Goal: Task Accomplishment & Management: Complete application form

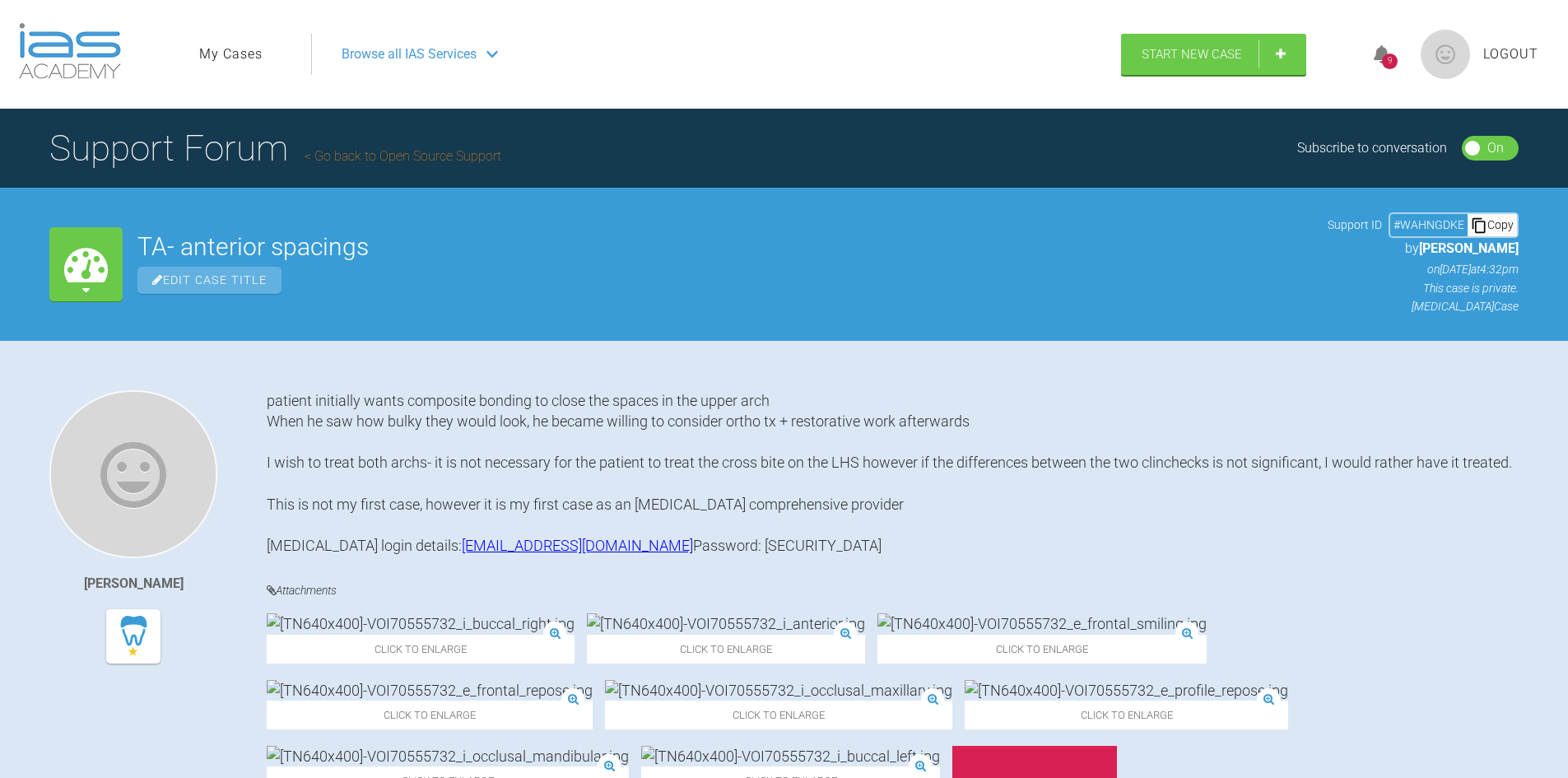
click at [404, 49] on span "Browse all IAS Services" at bounding box center [409, 54] width 135 height 22
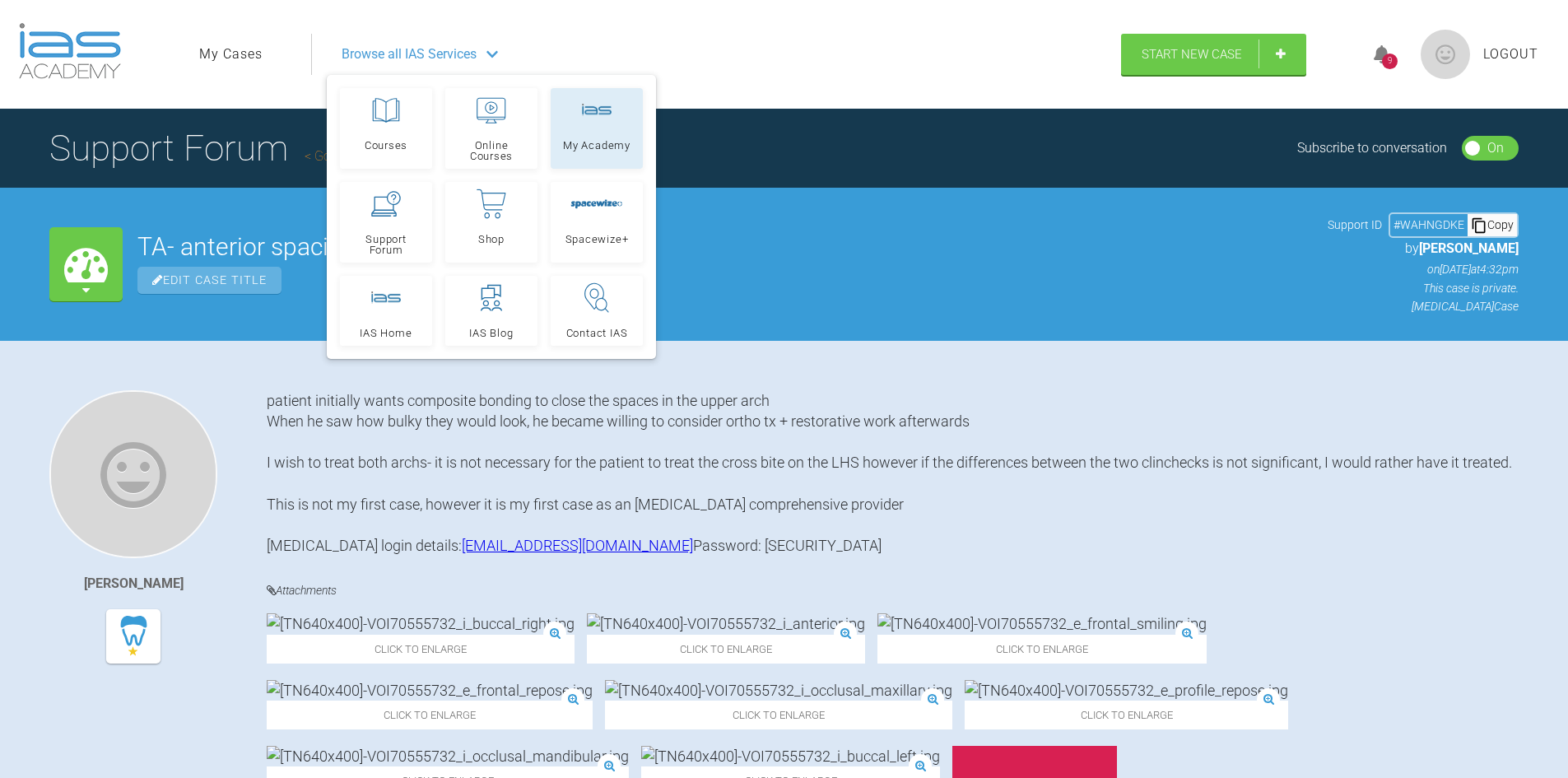
click at [587, 122] on div at bounding box center [597, 110] width 30 height 30
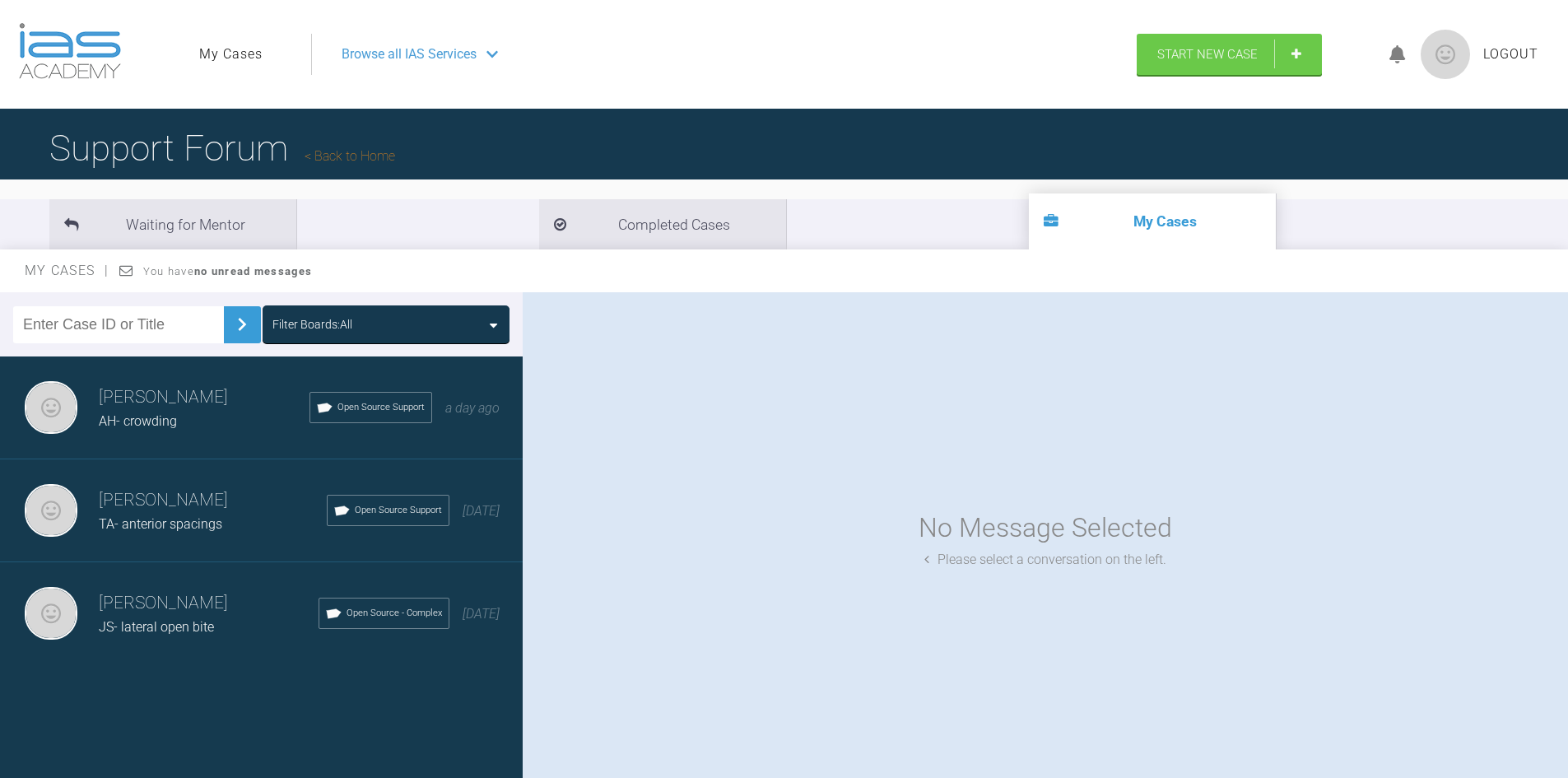
click at [154, 419] on span "AH- crowding" at bounding box center [138, 420] width 78 height 15
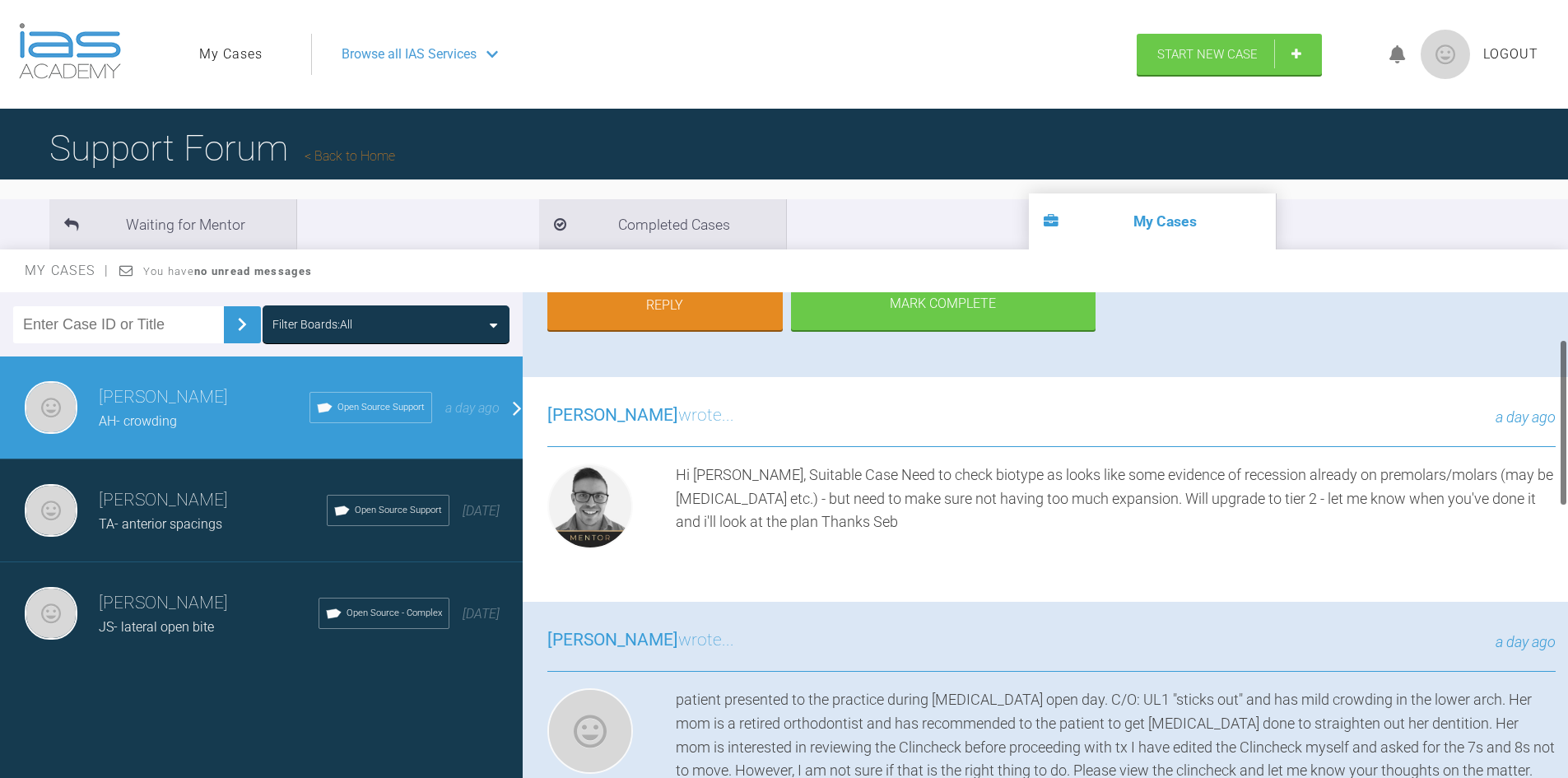
scroll to position [330, 0]
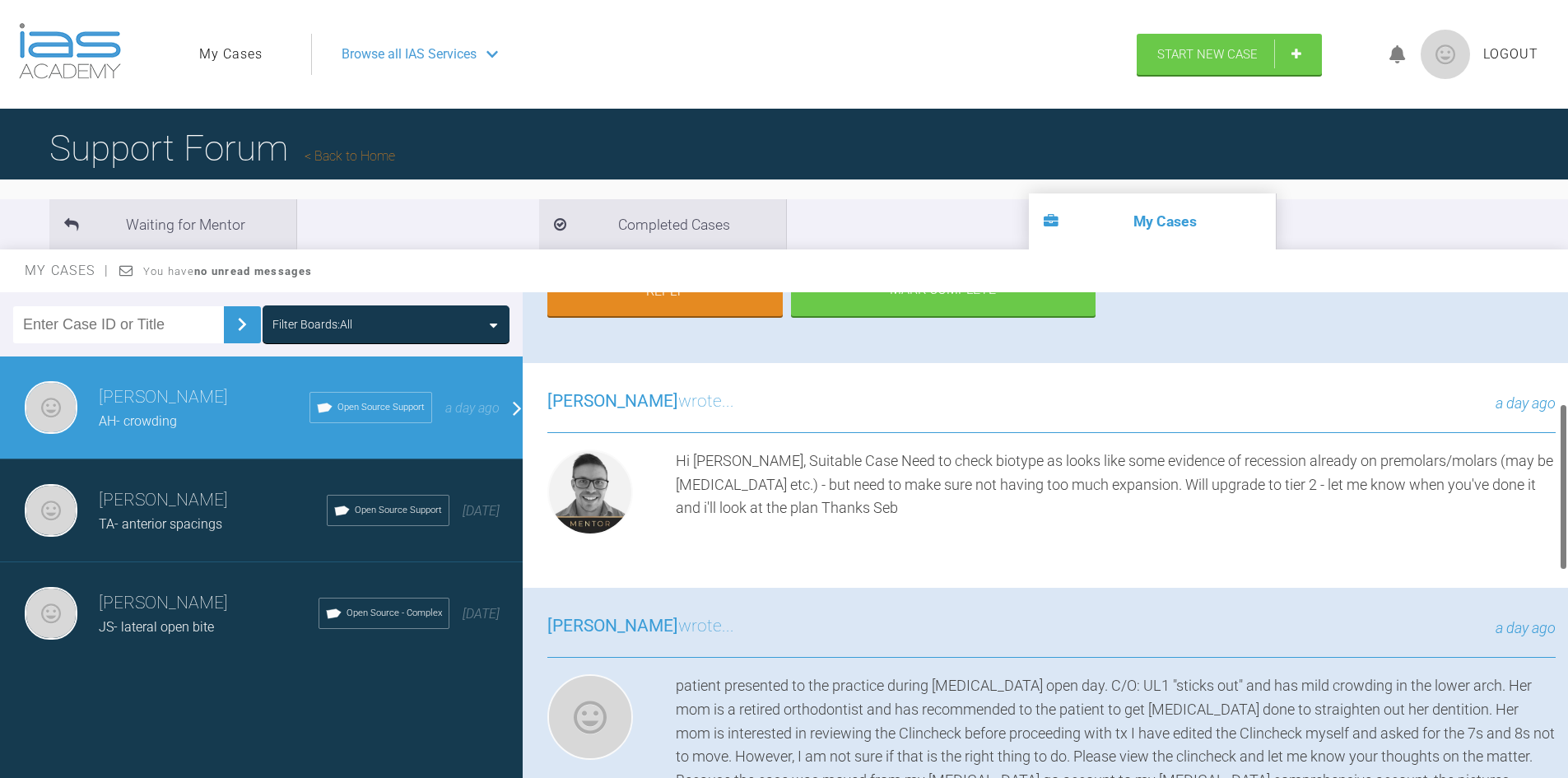
click at [240, 512] on h3 "[PERSON_NAME]" at bounding box center [213, 500] width 228 height 28
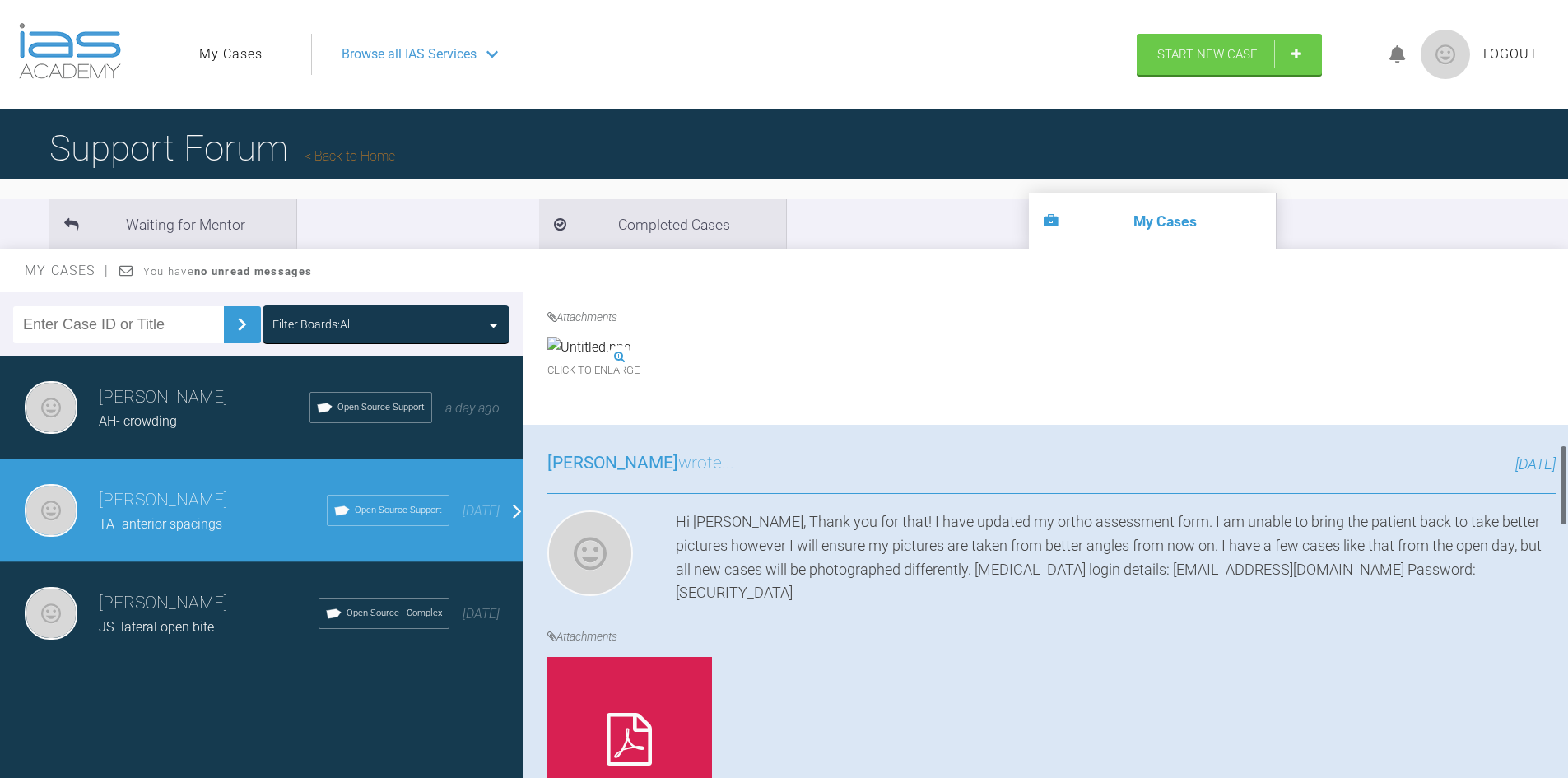
scroll to position [1070, 0]
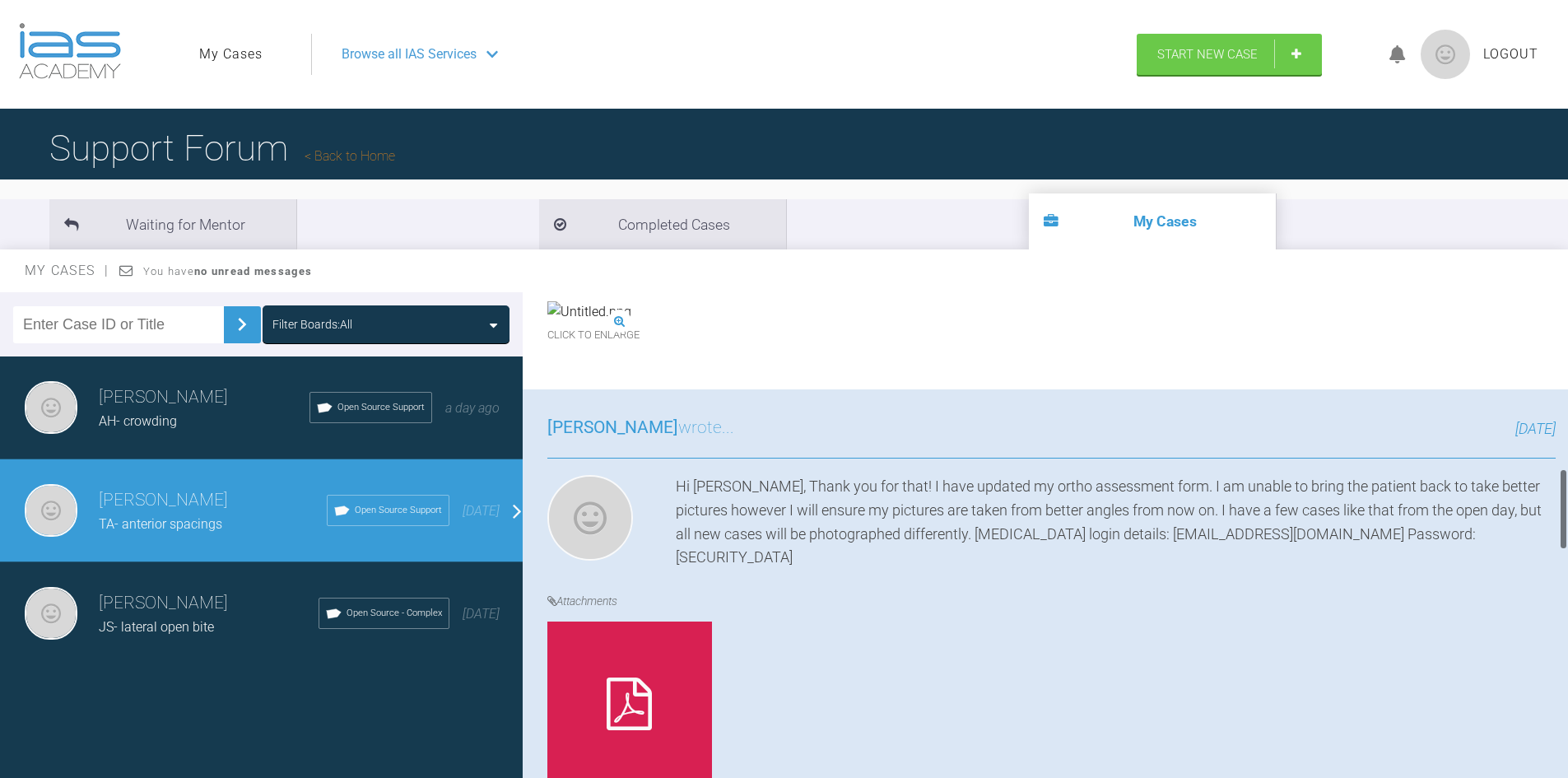
drag, startPoint x: 204, startPoint y: 490, endPoint x: 225, endPoint y: 495, distance: 21.6
click at [207, 492] on h3 "[PERSON_NAME]" at bounding box center [213, 500] width 228 height 28
click at [509, 516] on div "Marah Ziad TA- anterior spacings Open Source Support 4 days ago" at bounding box center [267, 511] width 535 height 103
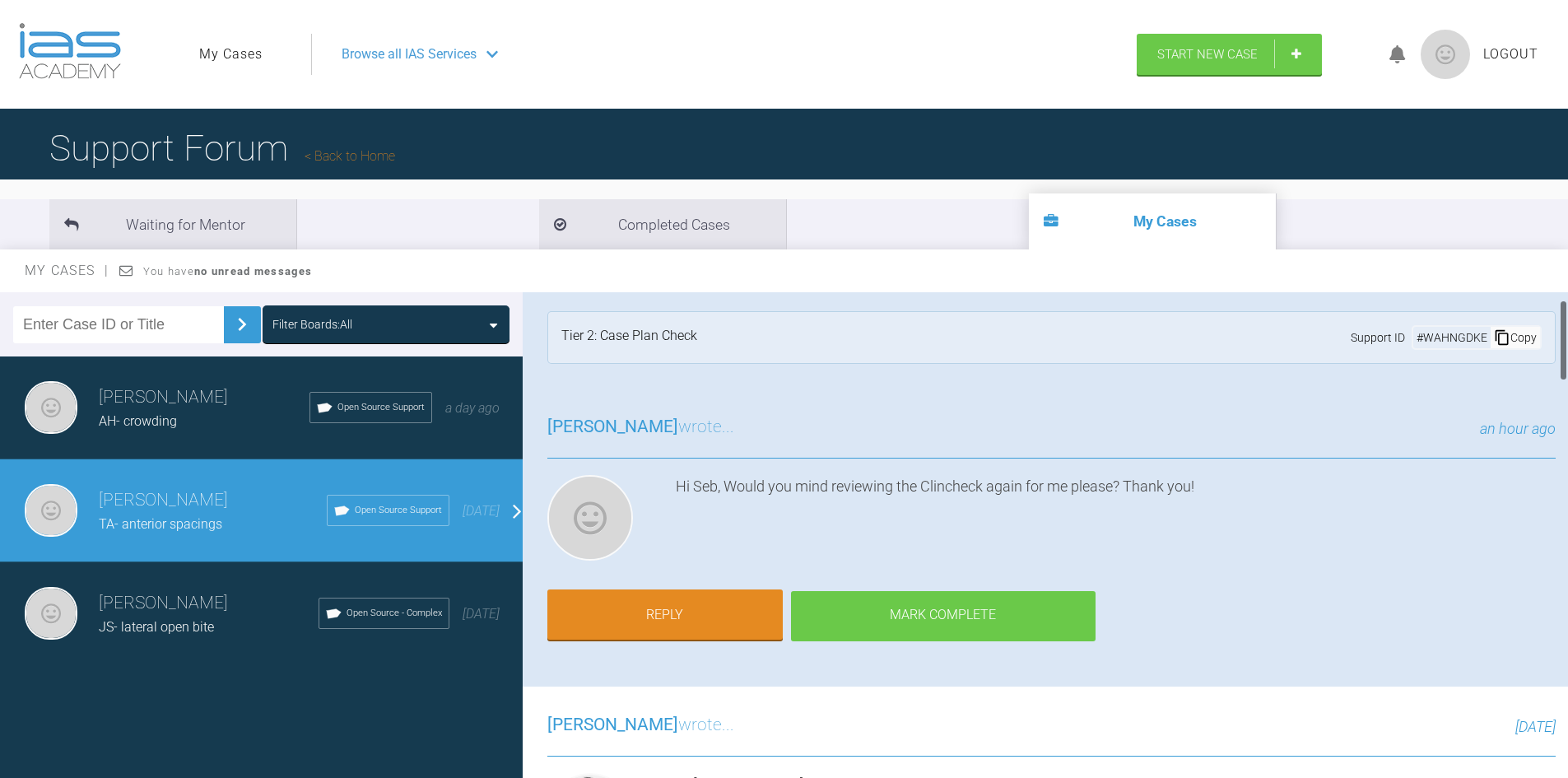
scroll to position [0, 0]
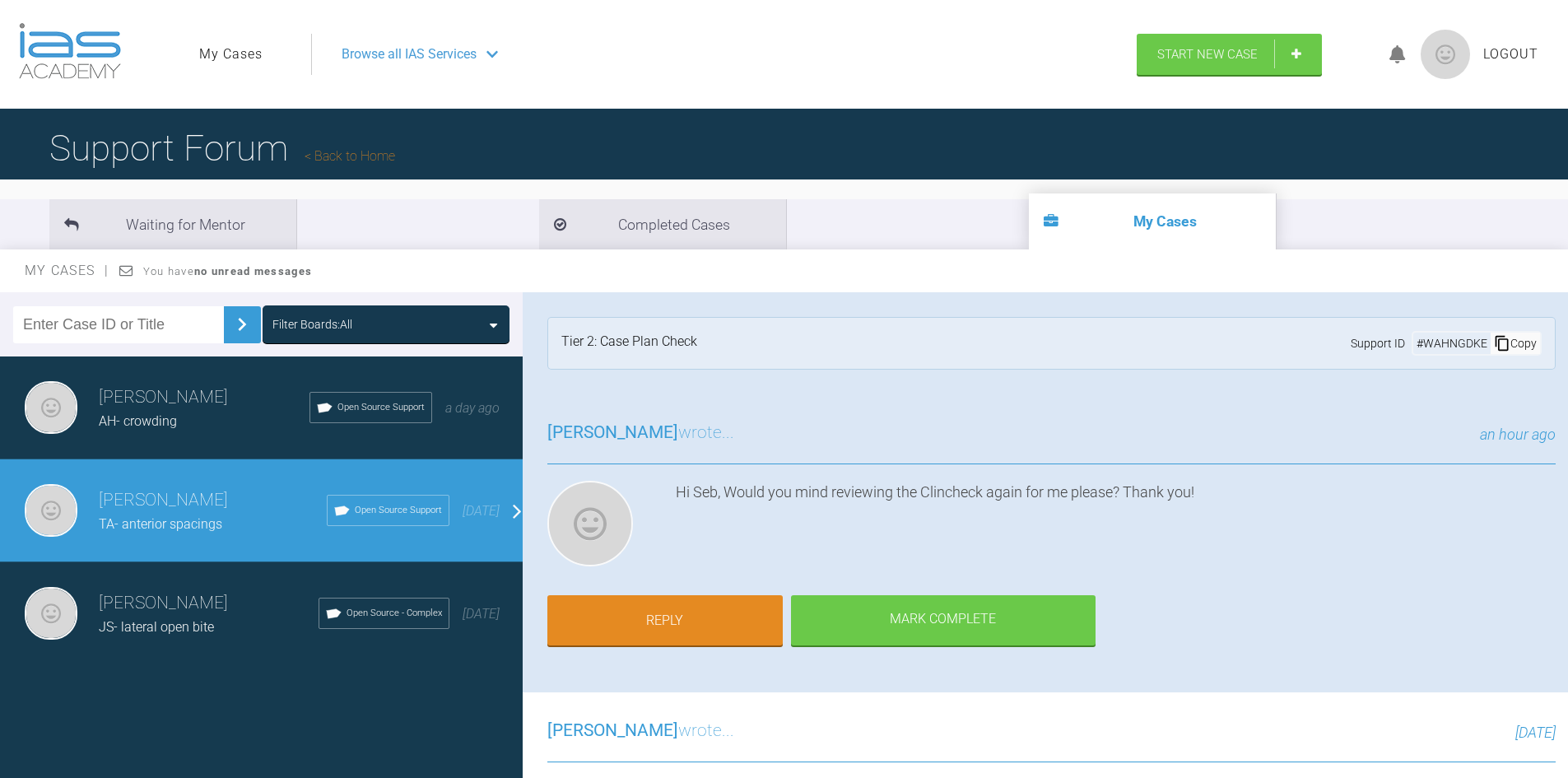
click at [147, 501] on h3 "[PERSON_NAME]" at bounding box center [213, 500] width 228 height 28
click at [59, 496] on img at bounding box center [51, 510] width 53 height 53
click at [372, 514] on span "Open Source Support" at bounding box center [399, 510] width 87 height 14
click at [690, 610] on link "Reply" at bounding box center [665, 622] width 236 height 51
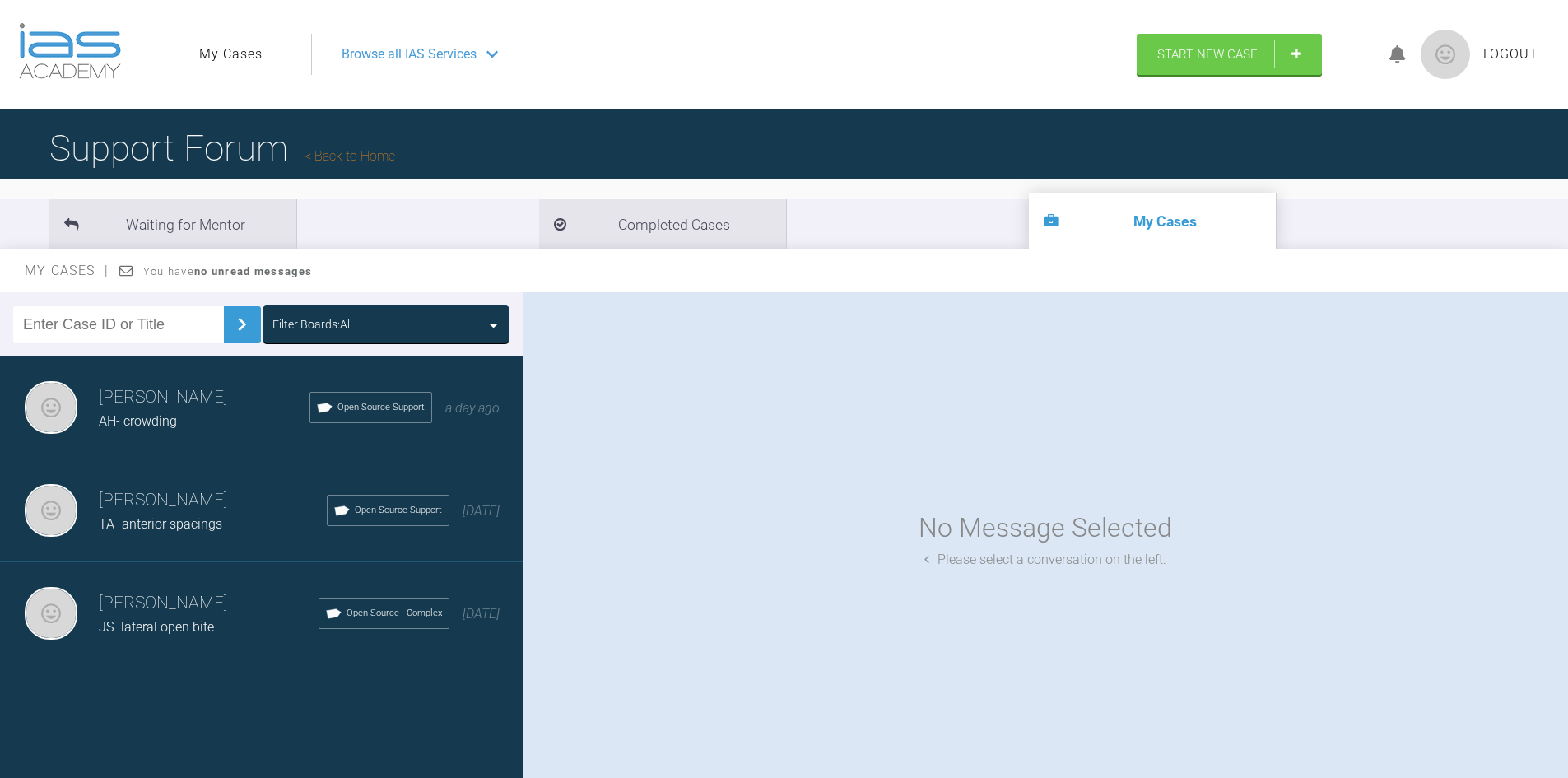
click at [178, 408] on h3 "[PERSON_NAME]" at bounding box center [204, 398] width 211 height 28
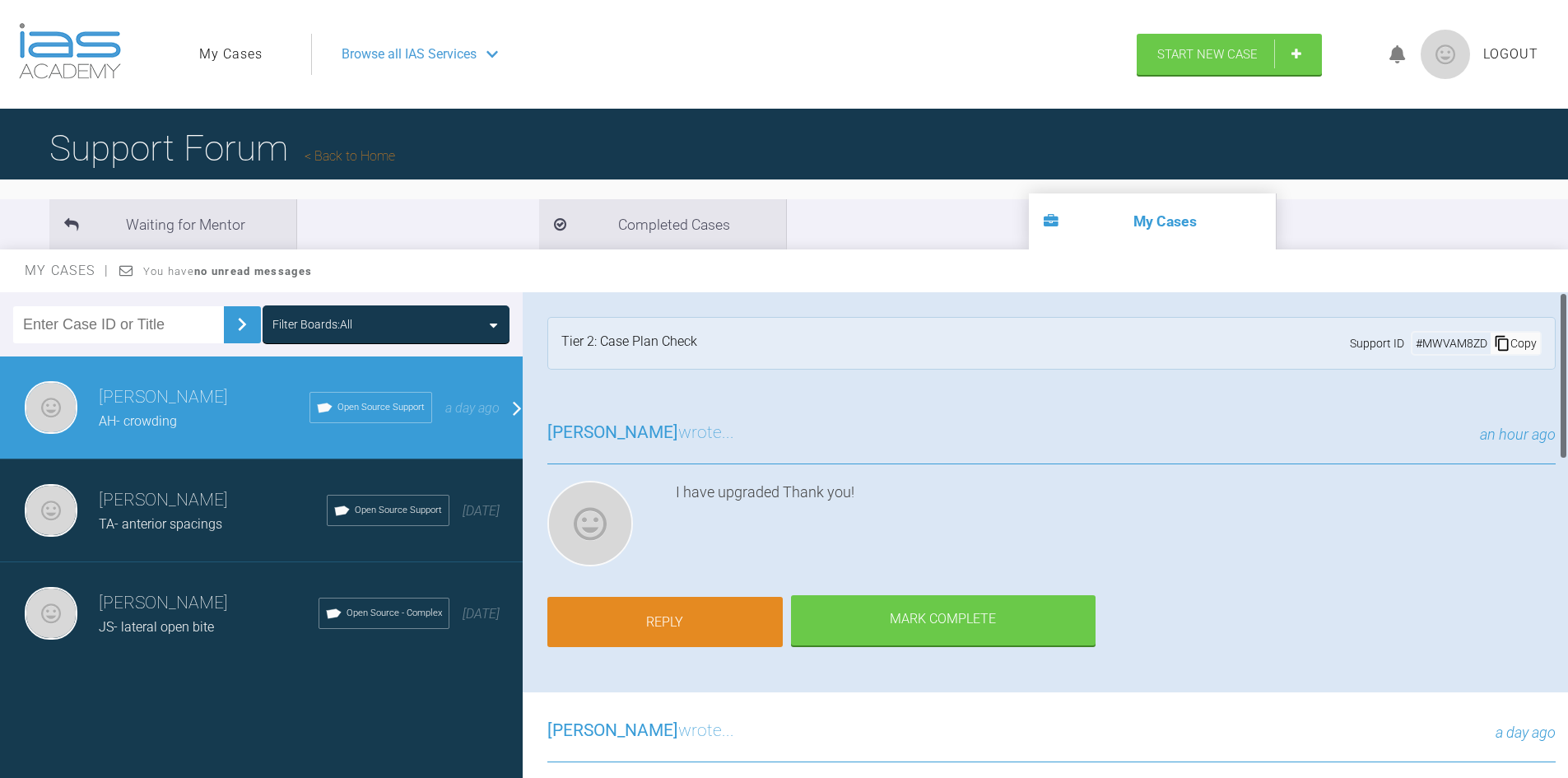
click at [736, 617] on link "Reply" at bounding box center [665, 622] width 236 height 51
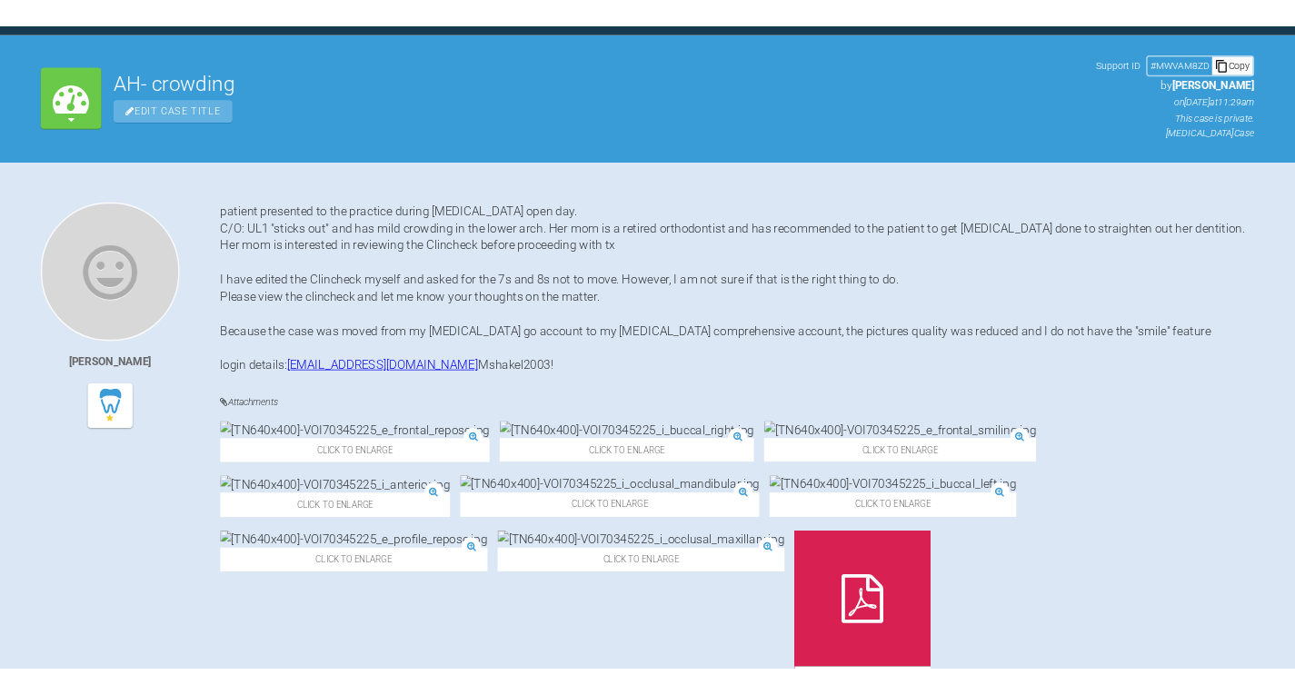
scroll to position [454, 0]
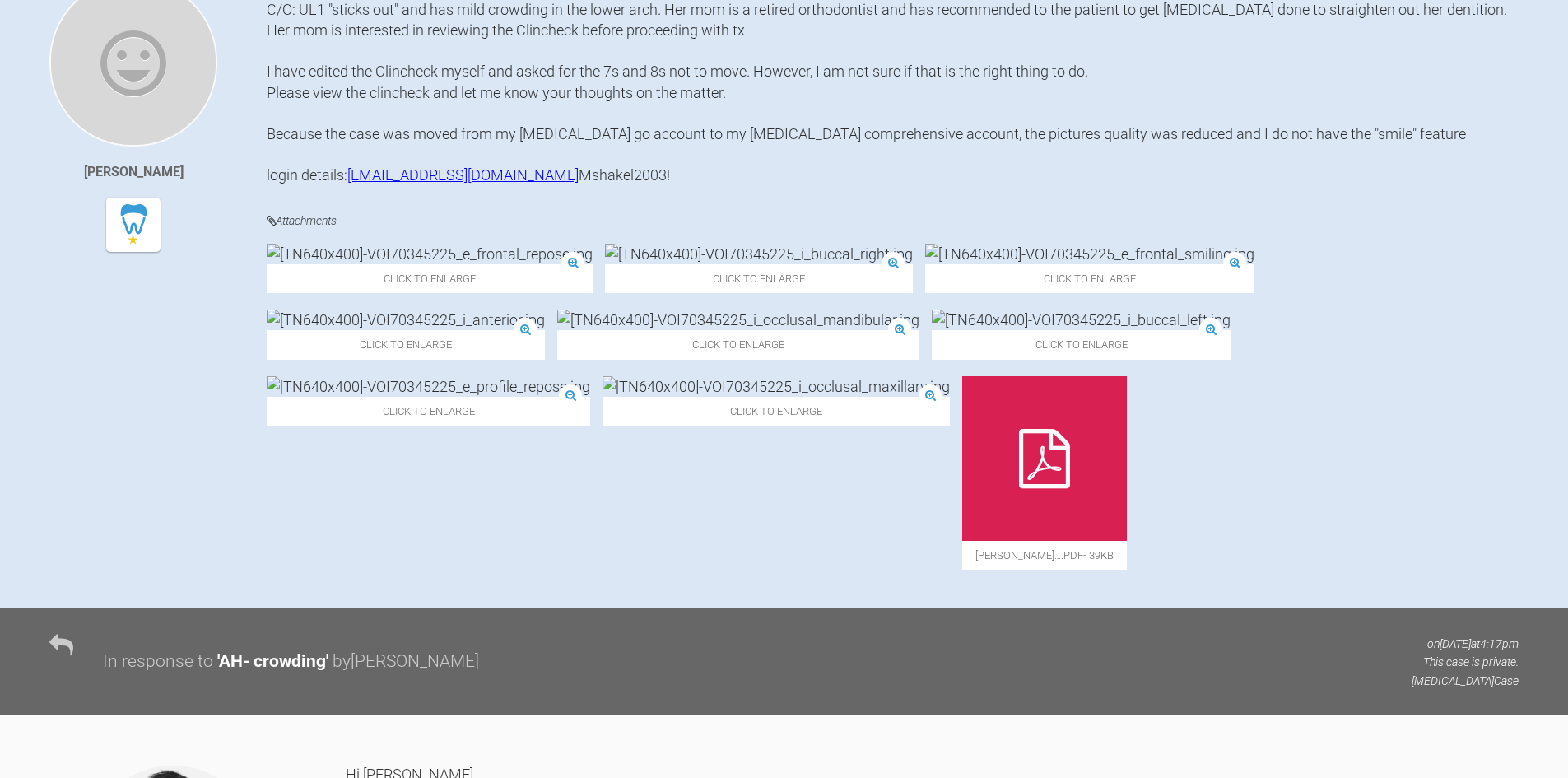
click at [962, 541] on div at bounding box center [1044, 458] width 165 height 165
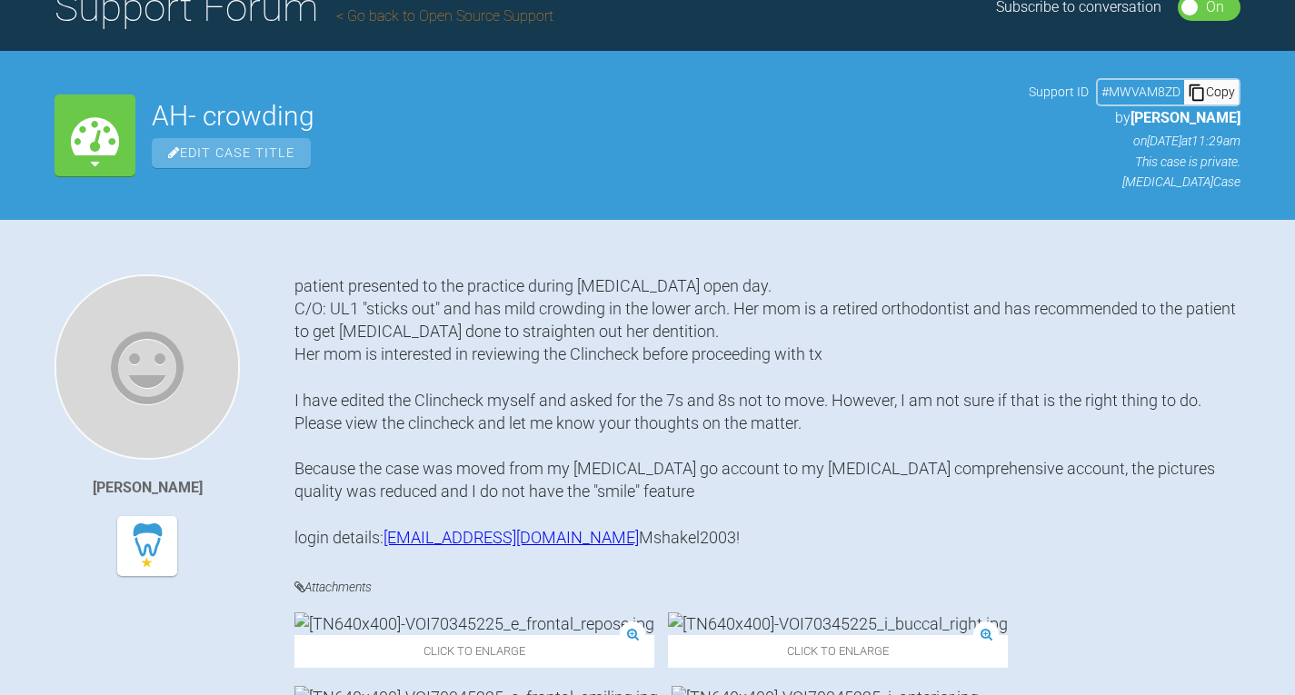
scroll to position [0, 0]
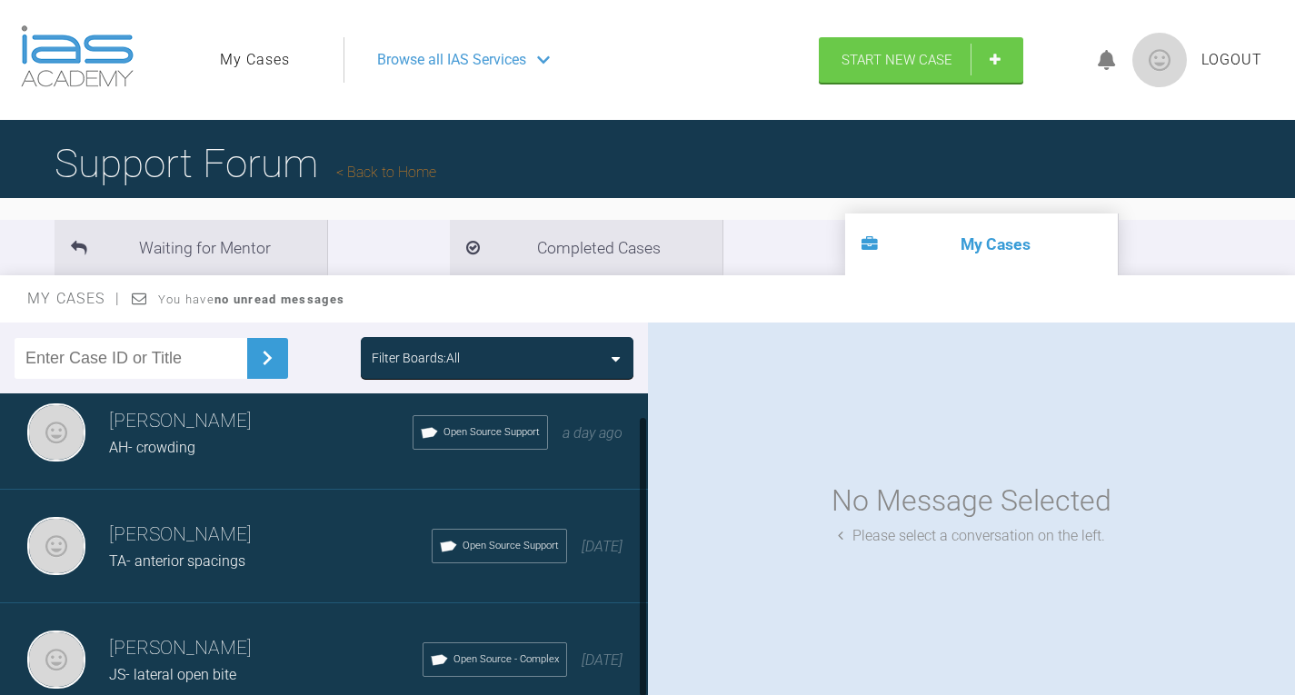
scroll to position [31, 0]
click at [173, 532] on h3 "[PERSON_NAME]" at bounding box center [270, 535] width 323 height 31
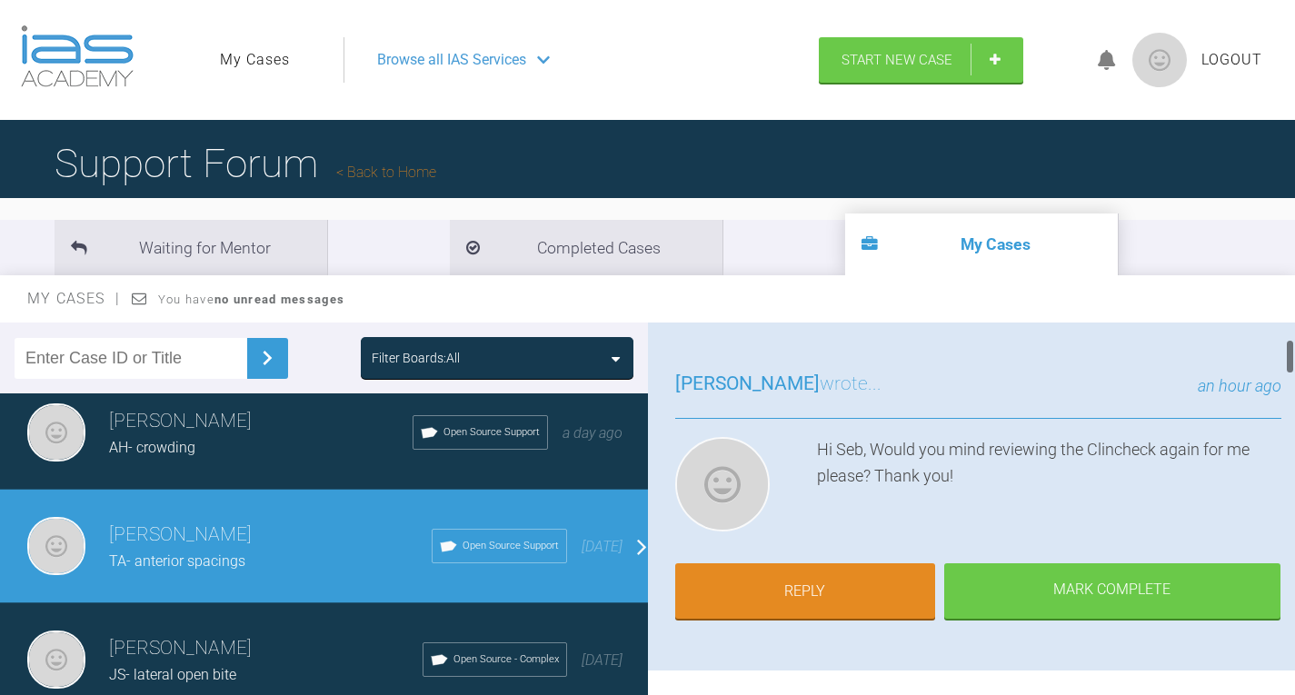
scroll to position [182, 0]
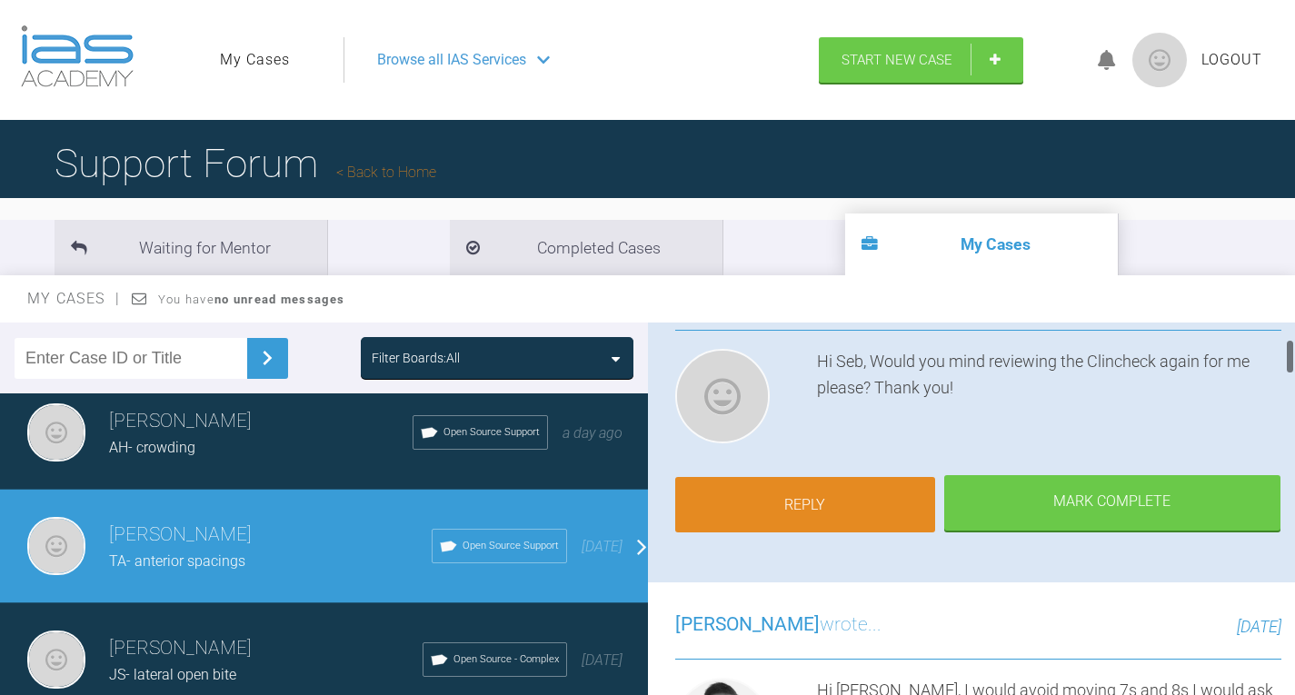
click at [751, 509] on link "Reply" at bounding box center [805, 505] width 260 height 56
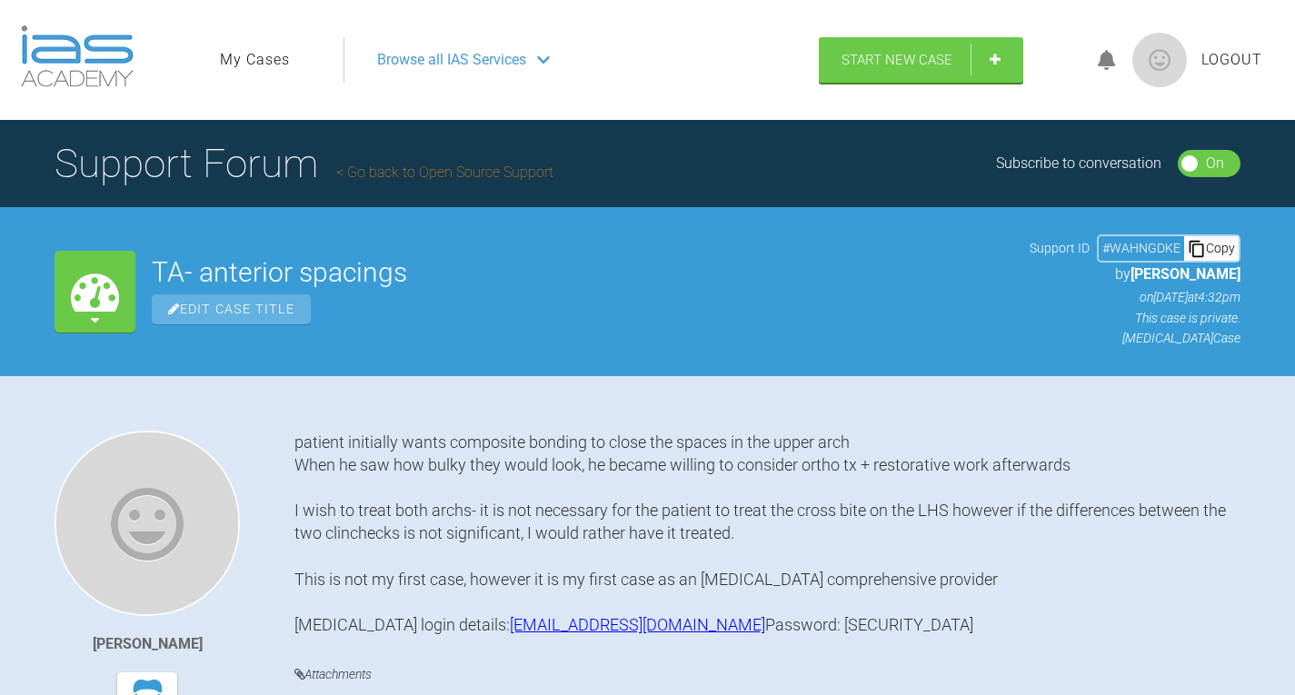
click at [231, 58] on link "My Cases" at bounding box center [255, 60] width 70 height 24
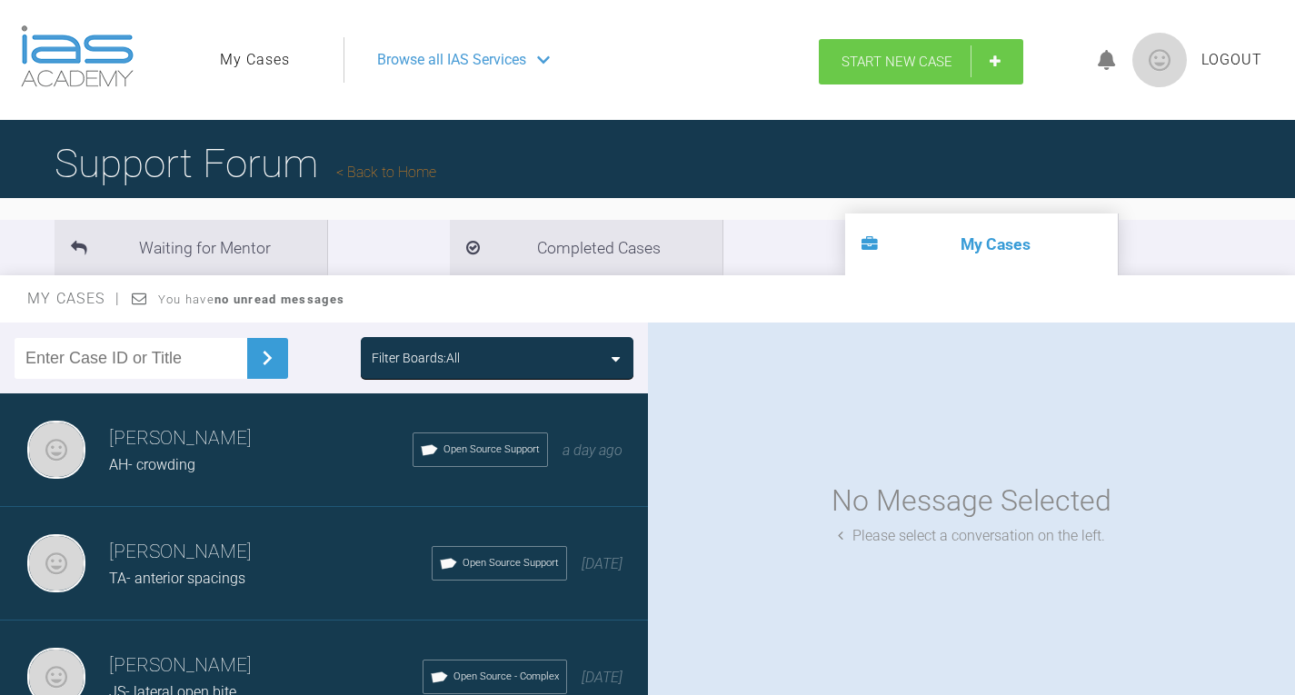
click at [895, 45] on link "Start New Case" at bounding box center [921, 61] width 204 height 45
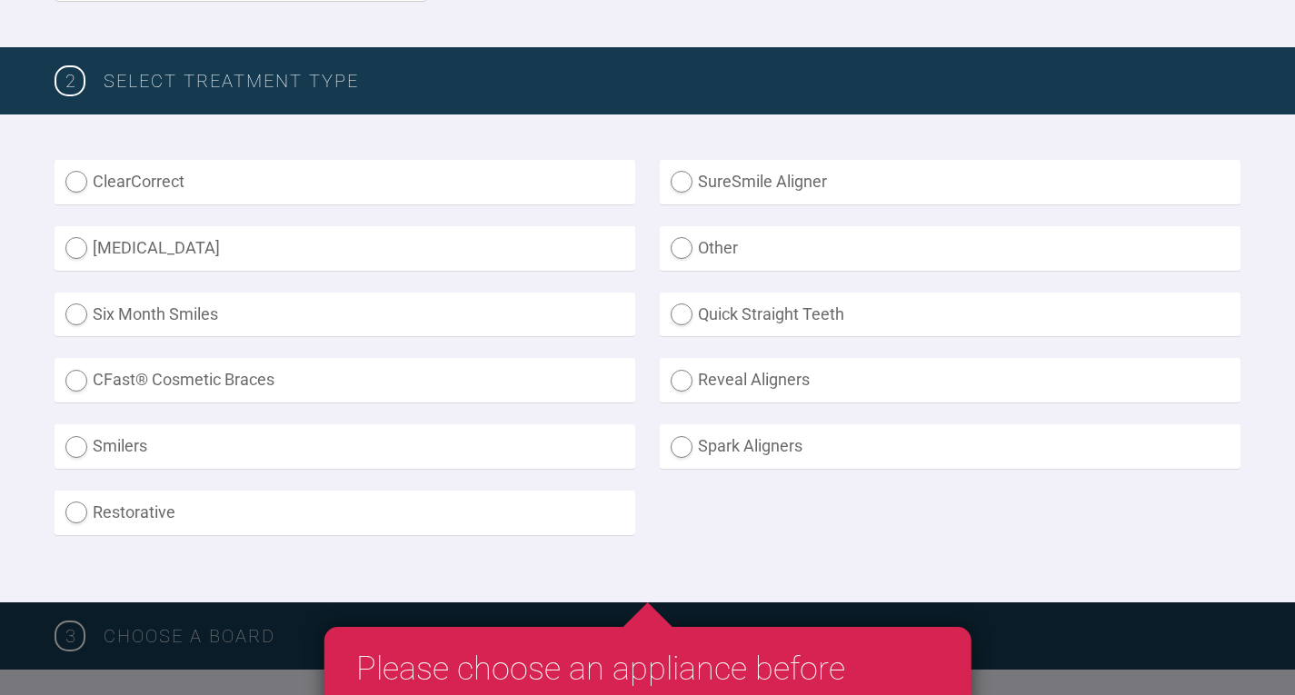
scroll to position [454, 0]
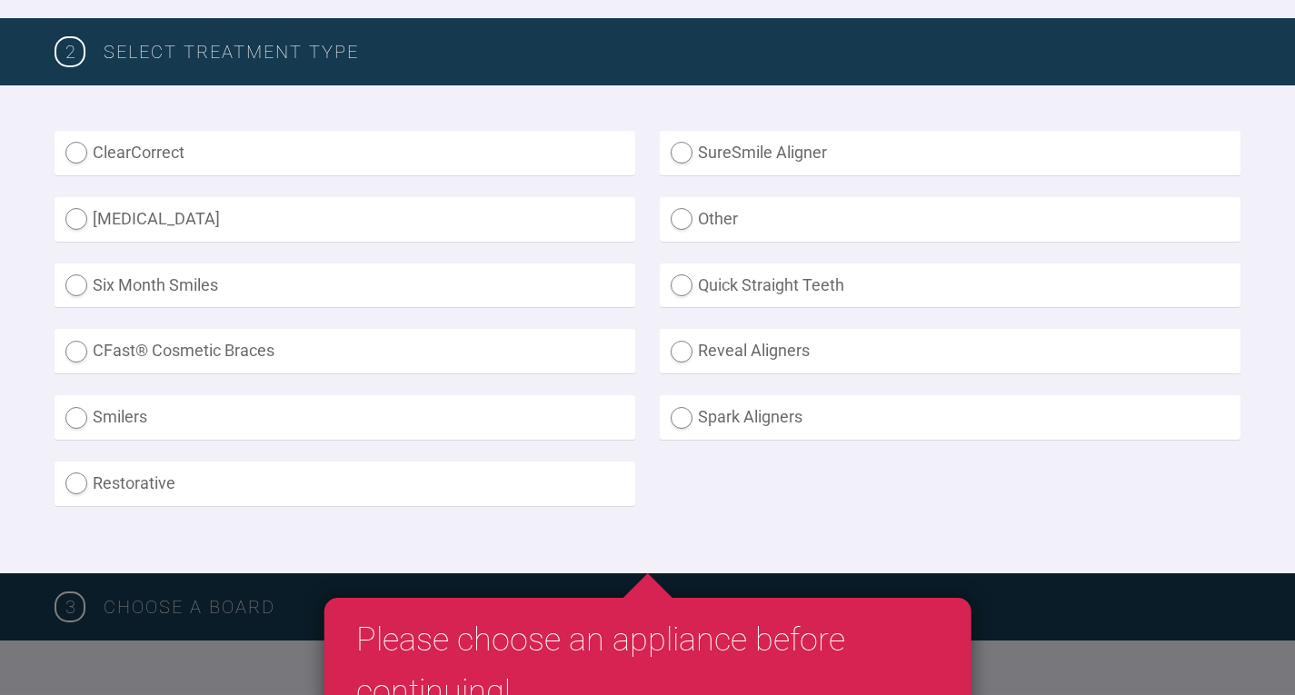
click at [71, 205] on label "[MEDICAL_DATA]" at bounding box center [345, 219] width 581 height 45
radio input "true"
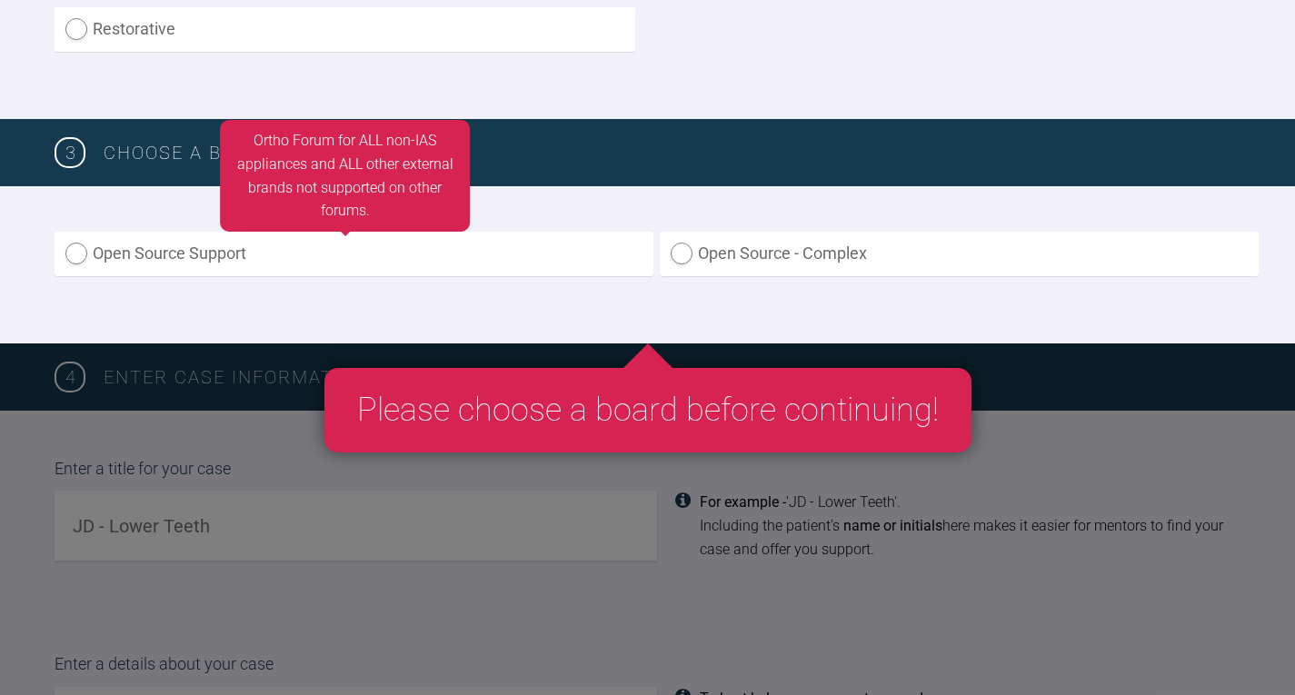
click at [133, 268] on label "Open Source Support" at bounding box center [354, 254] width 599 height 45
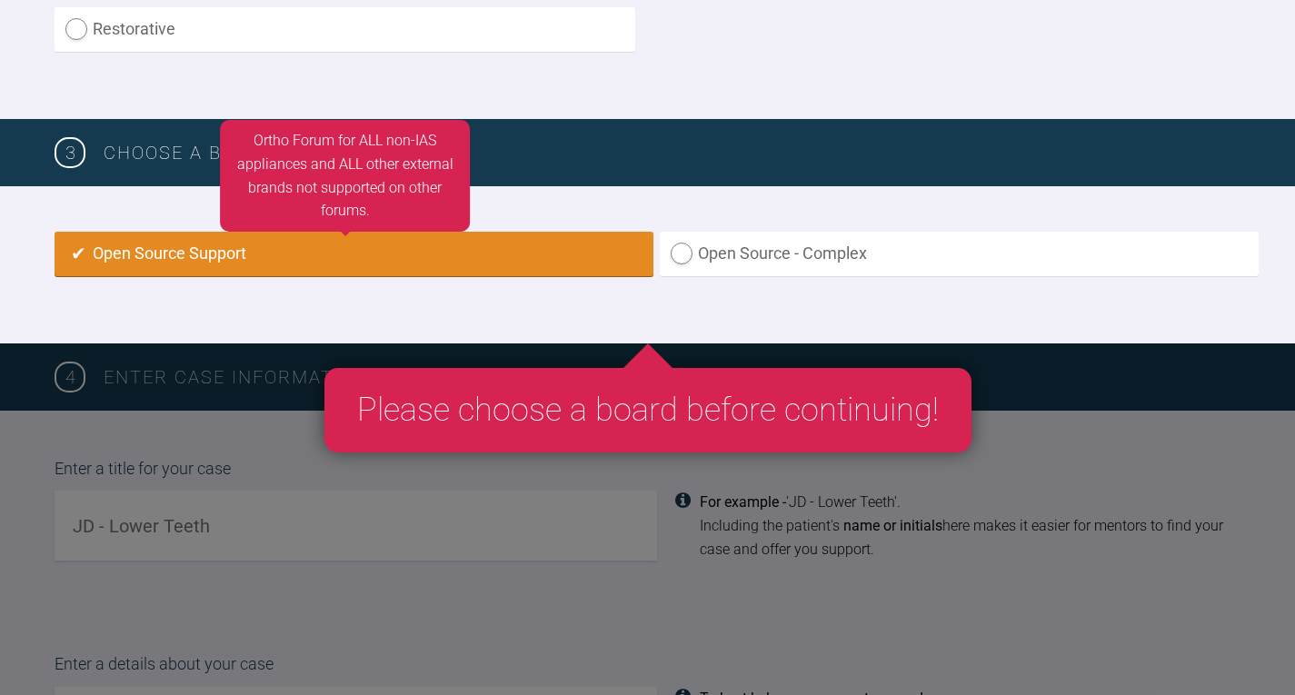
radio input "true"
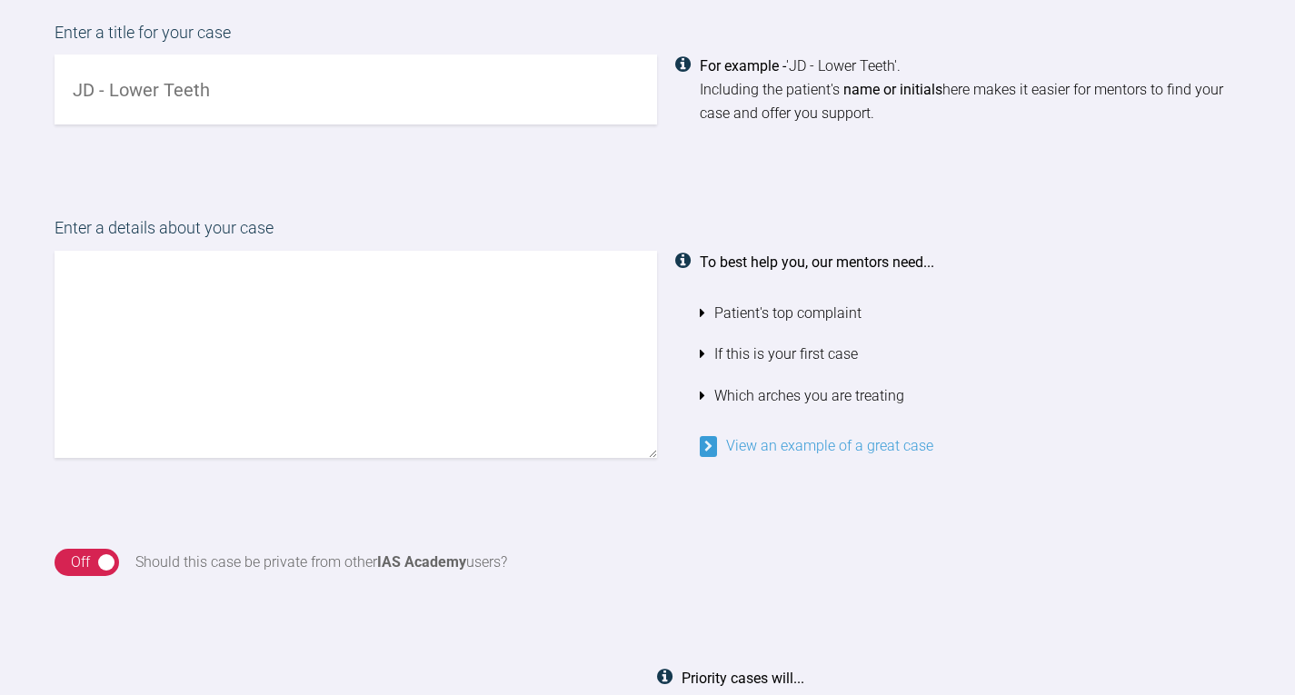
scroll to position [1234, 0]
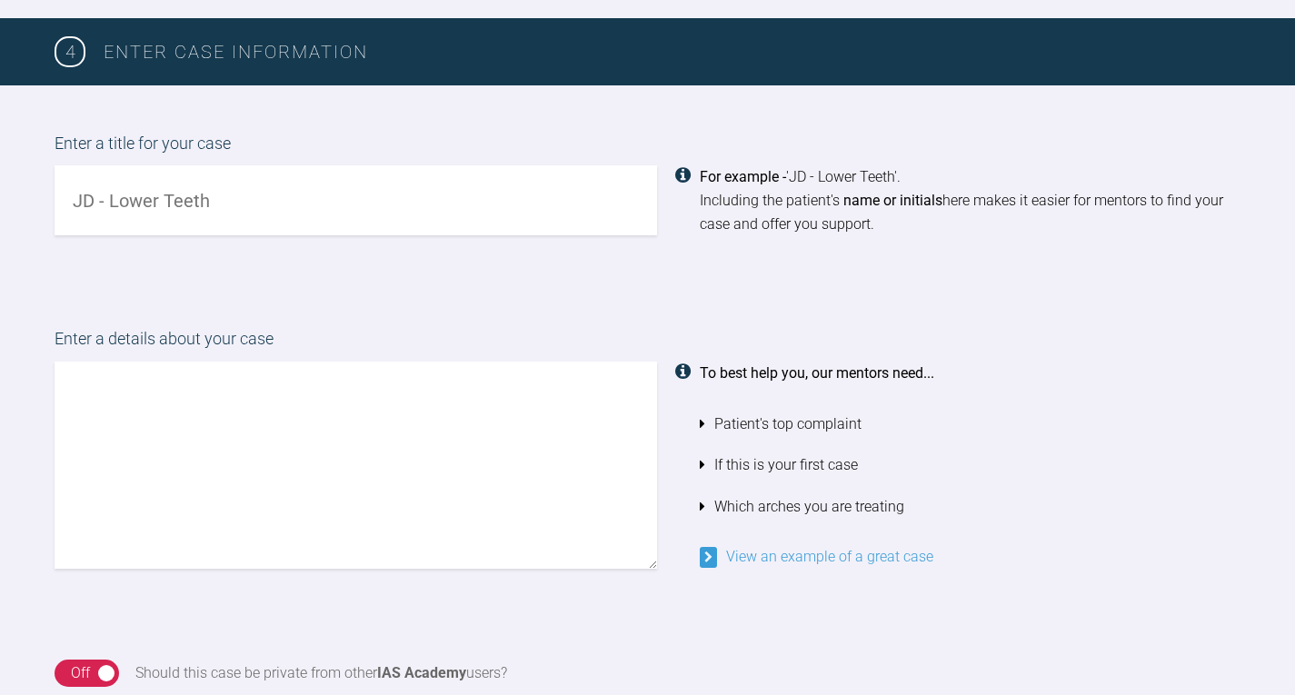
click at [142, 214] on input "text" at bounding box center [356, 200] width 603 height 70
type input "DN- crowding + crossbite"
click at [624, 417] on textarea at bounding box center [356, 465] width 603 height 207
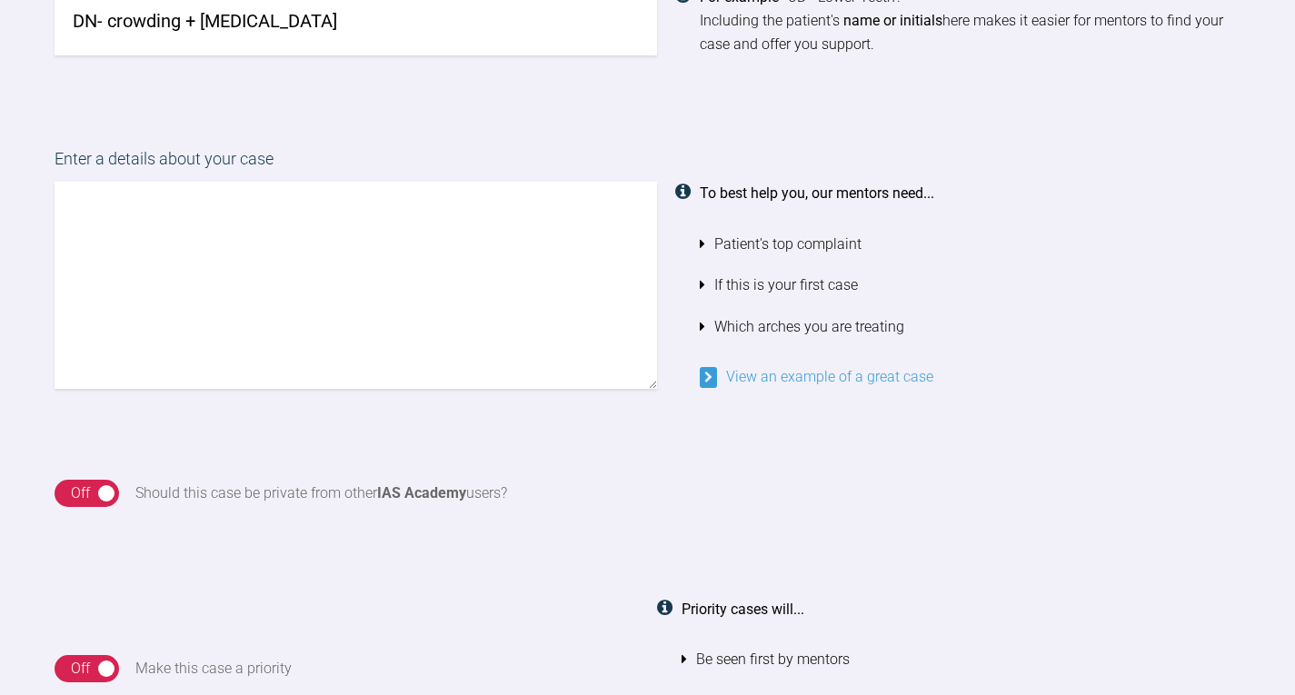
scroll to position [1416, 0]
click at [424, 314] on textarea at bounding box center [356, 283] width 603 height 207
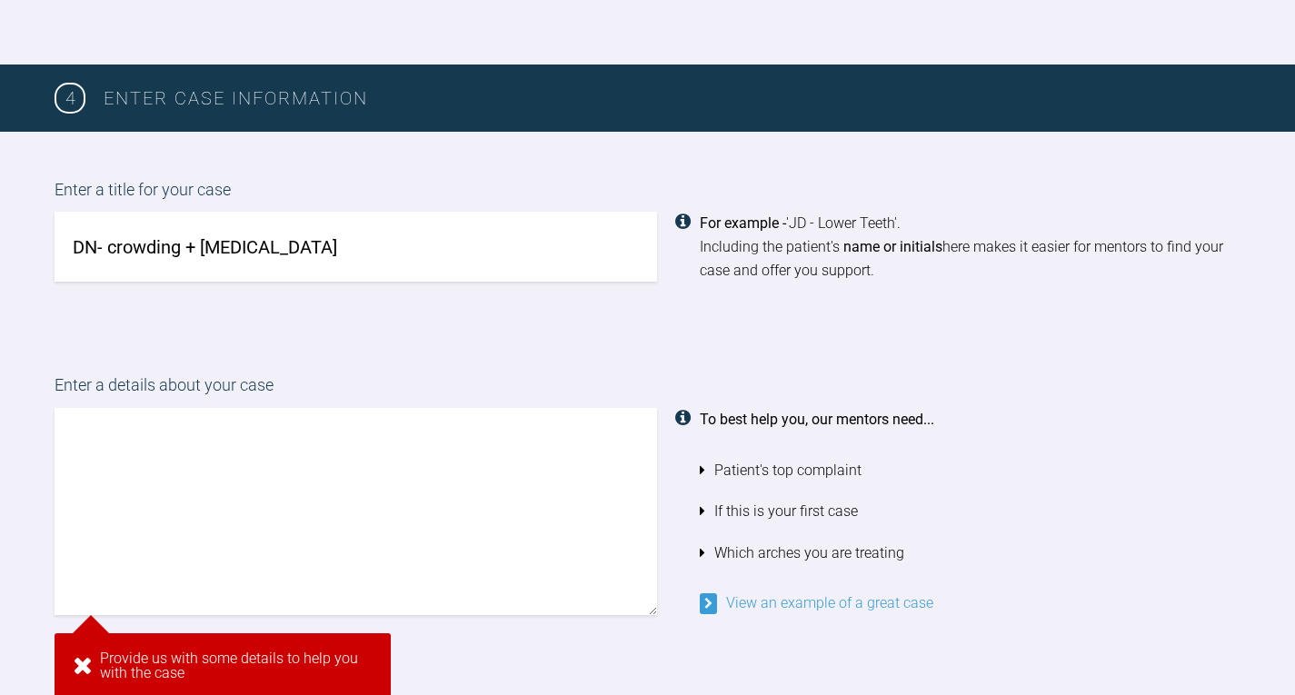
scroll to position [1185, 0]
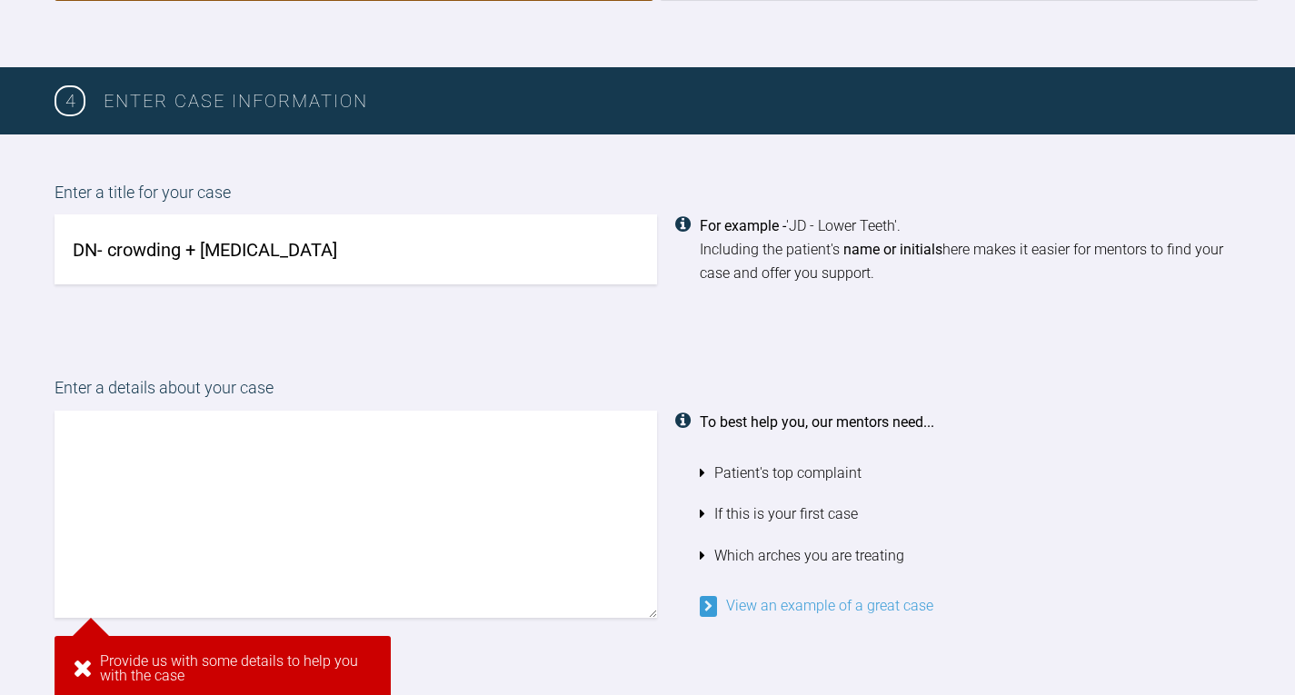
click at [312, 453] on textarea at bounding box center [356, 514] width 603 height 207
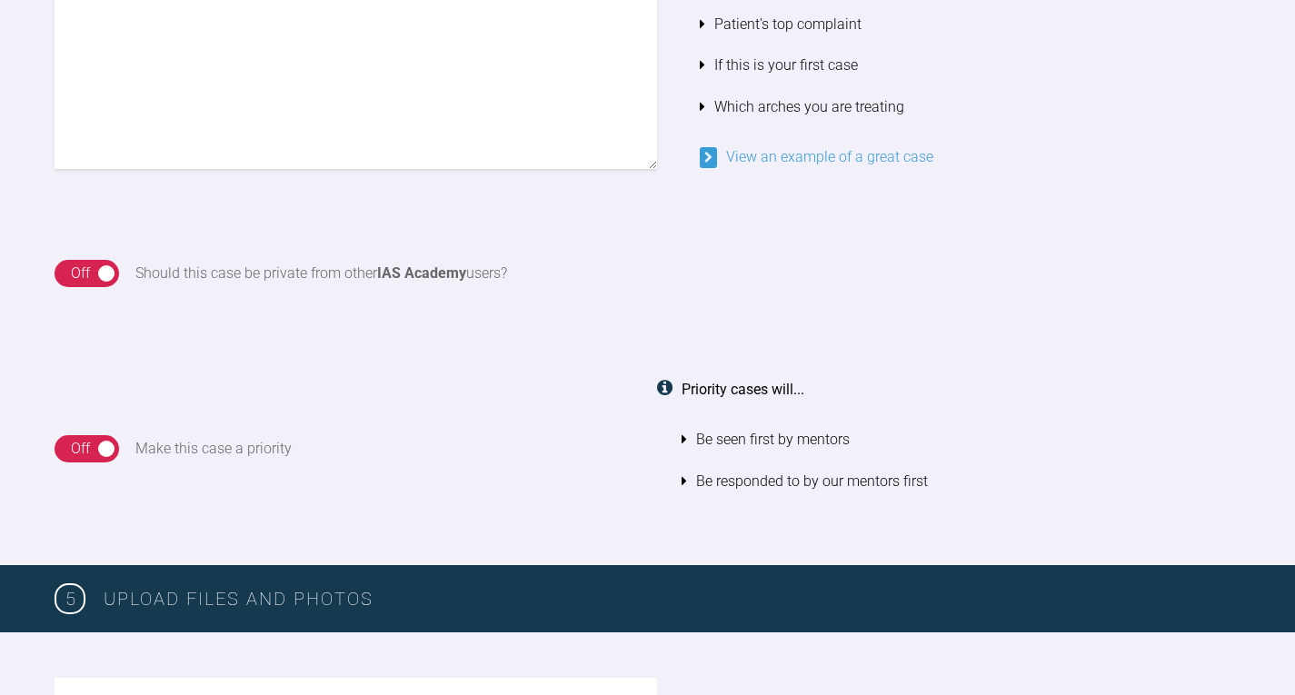
scroll to position [1613, 0]
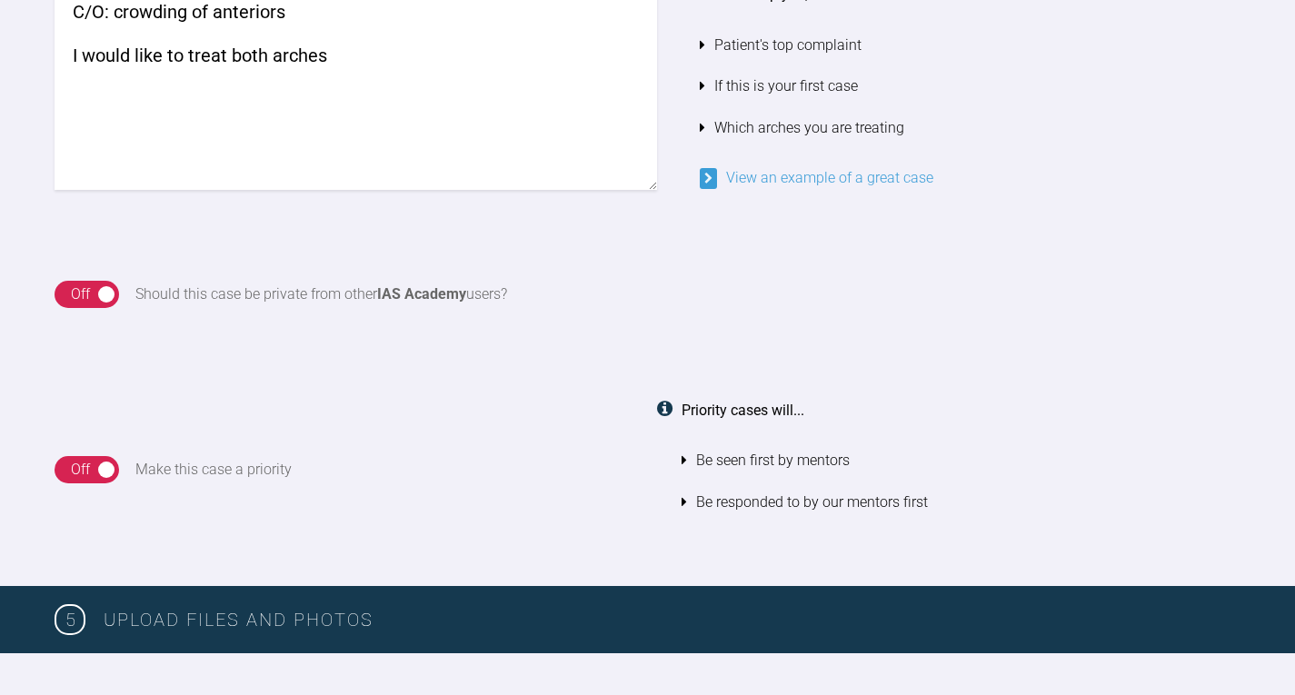
type textarea "C/O: crowding of anteriors I would like to treat both arches"
click at [114, 292] on div "On Off" at bounding box center [87, 294] width 65 height 27
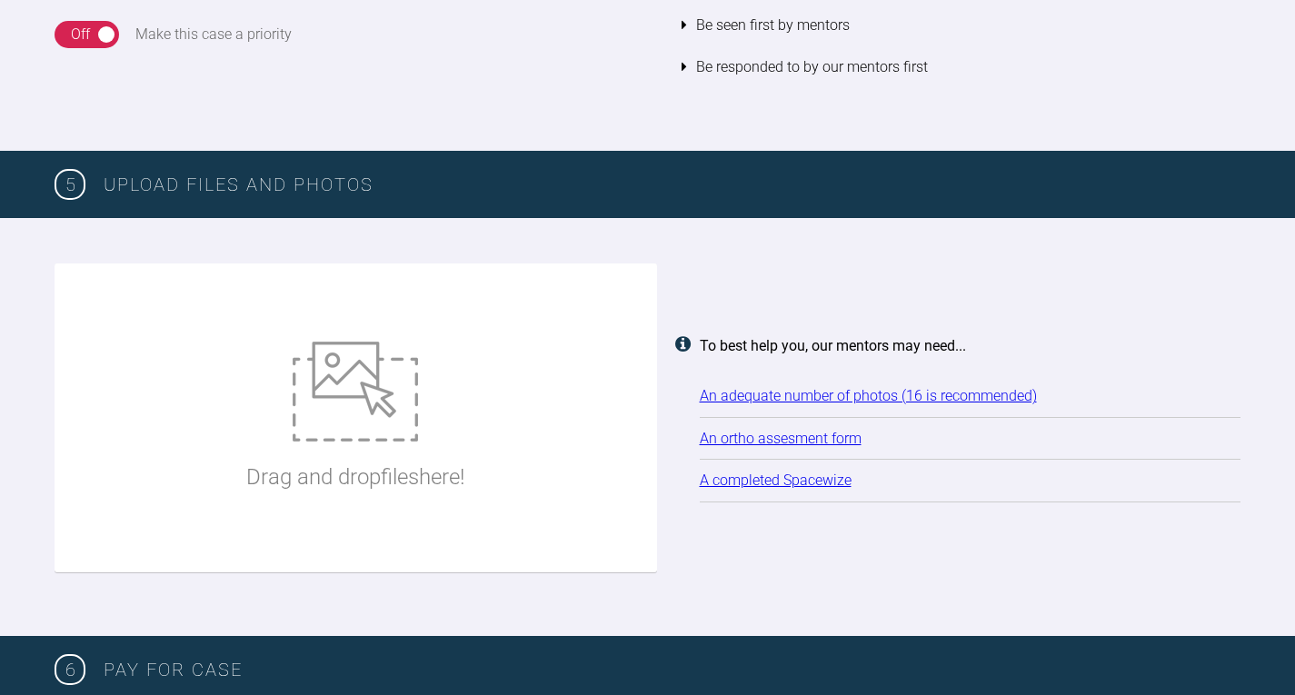
scroll to position [2068, 0]
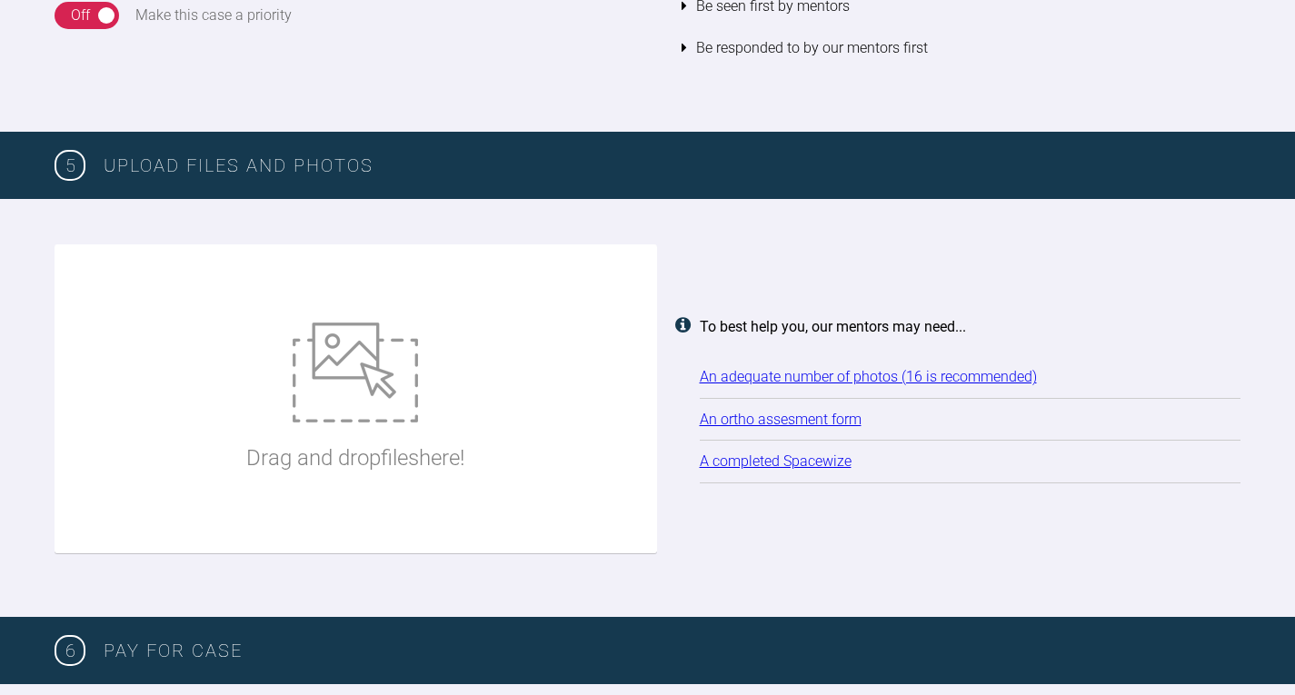
click at [445, 390] on div "Drag and drop files here!" at bounding box center [355, 399] width 218 height 273
type input "C:\fakepath\[TN640x400]-VOI70300644_i_buccal_right.jpg"
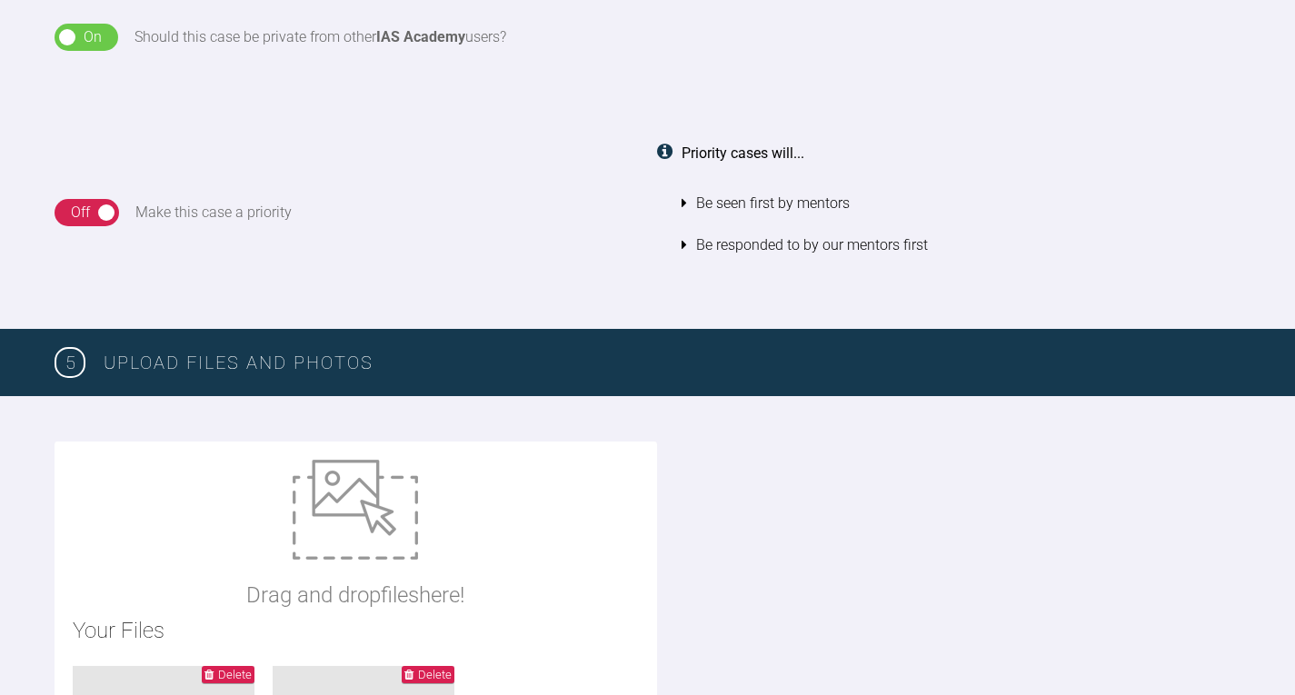
scroll to position [1864, 0]
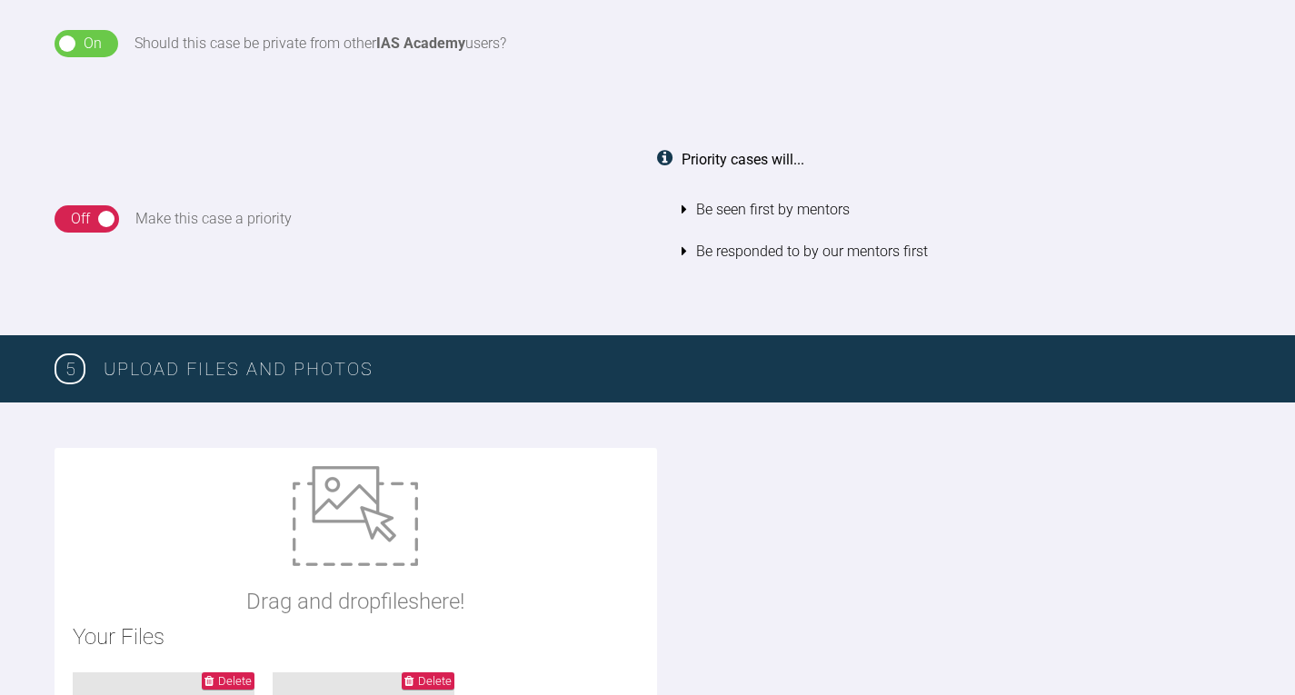
click at [83, 215] on div "Off" at bounding box center [80, 219] width 19 height 24
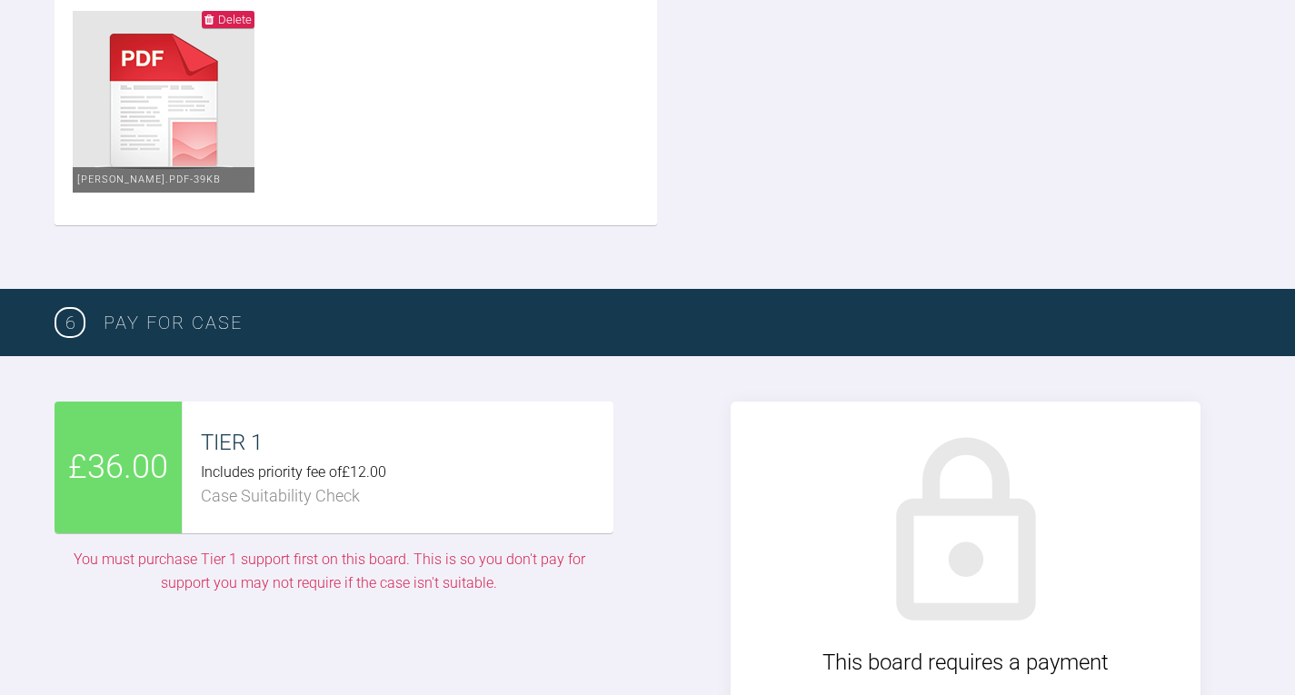
scroll to position [3500, 0]
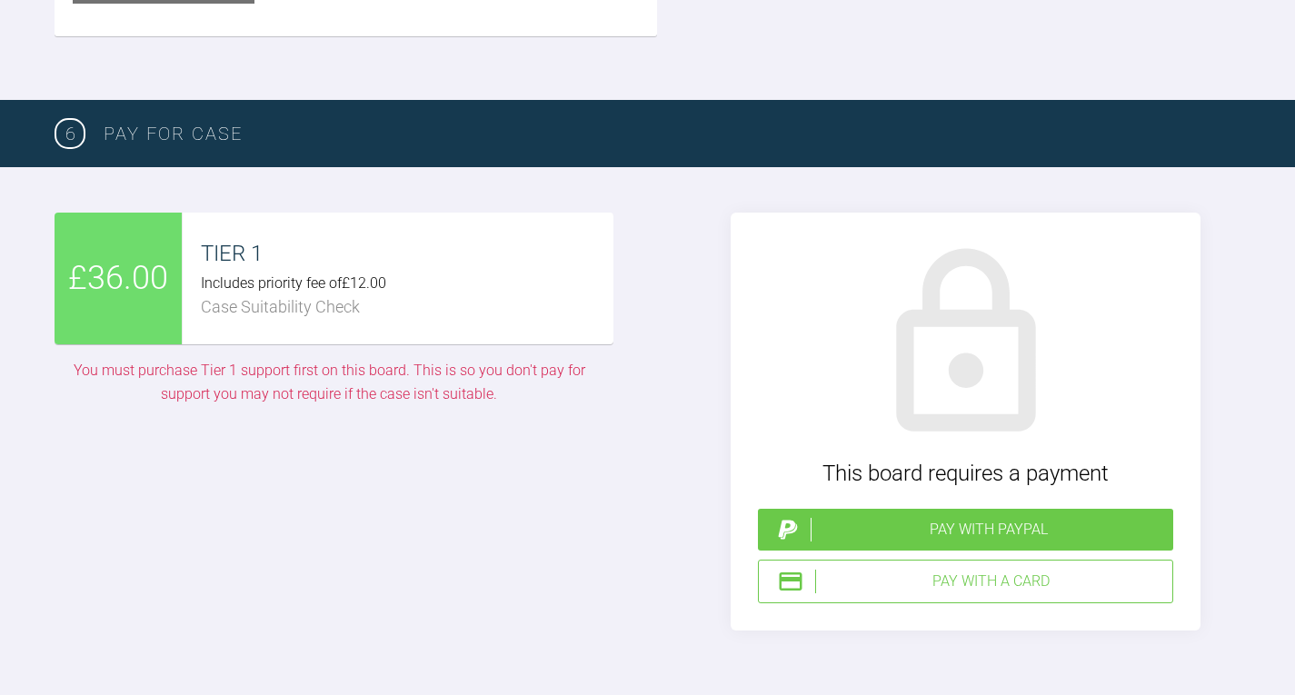
click at [989, 533] on div "Pay with PayPal" at bounding box center [988, 530] width 355 height 24
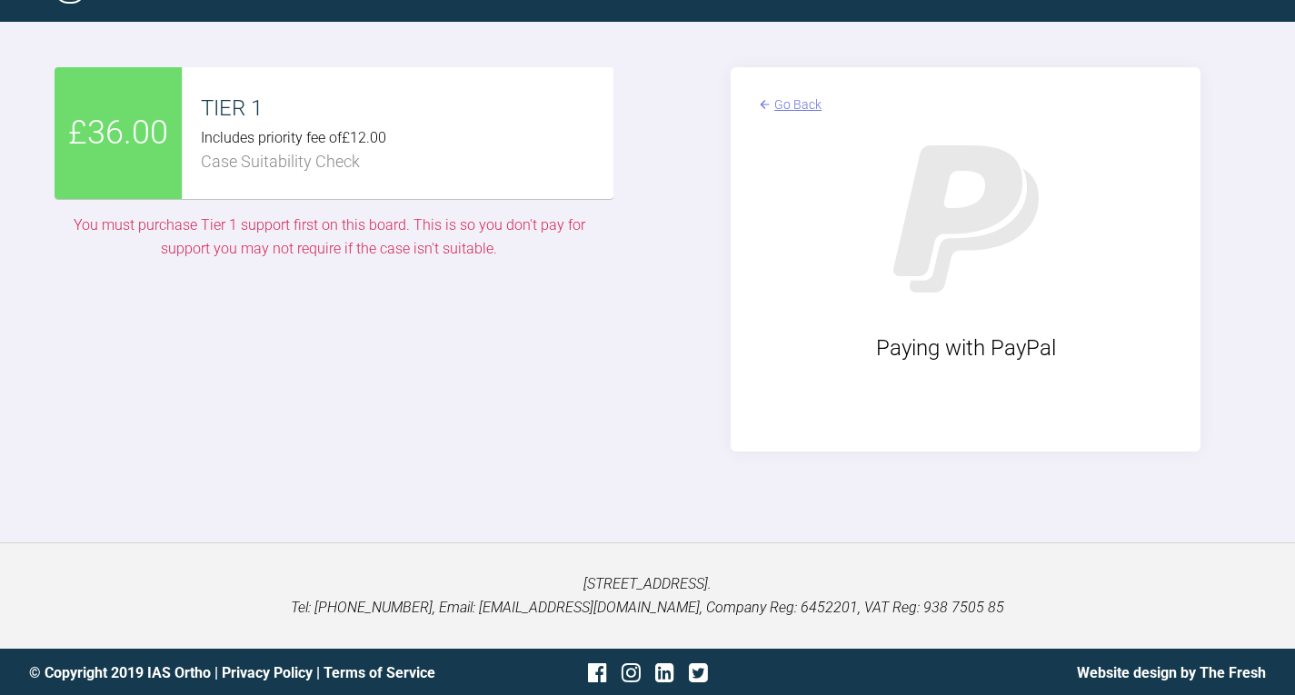
scroll to position [3648, 0]
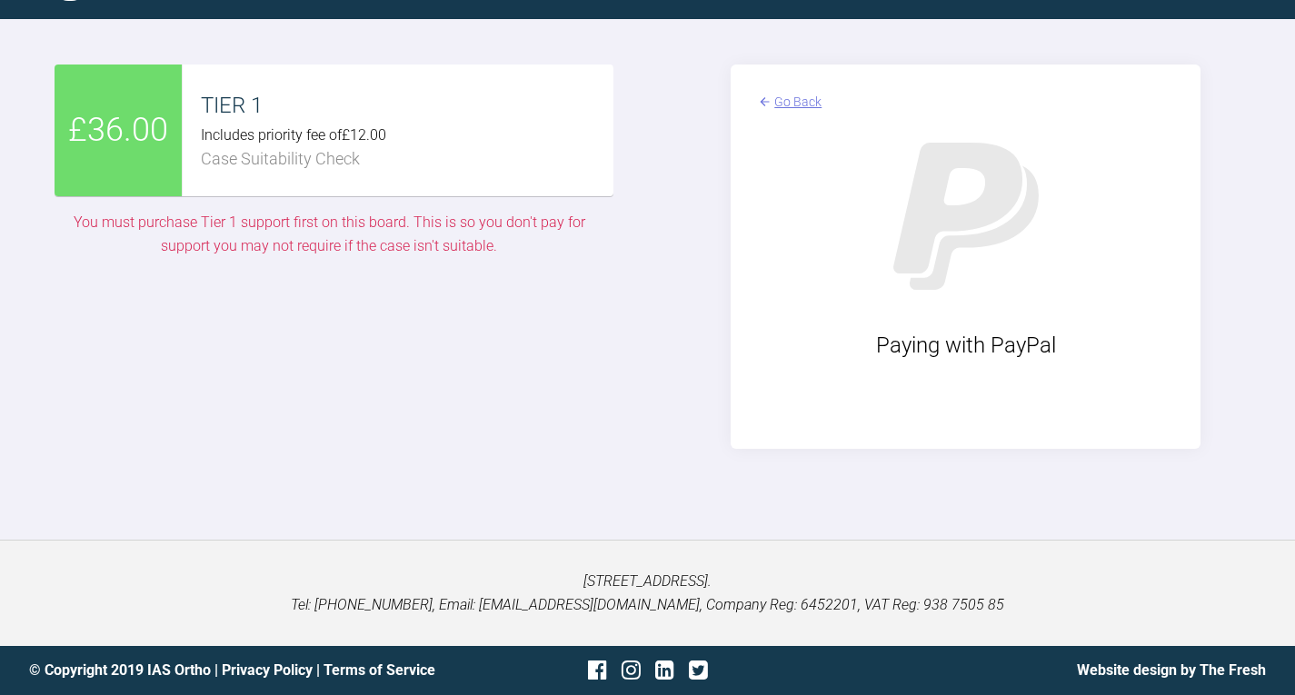
click at [779, 98] on div "Go Back" at bounding box center [797, 102] width 47 height 20
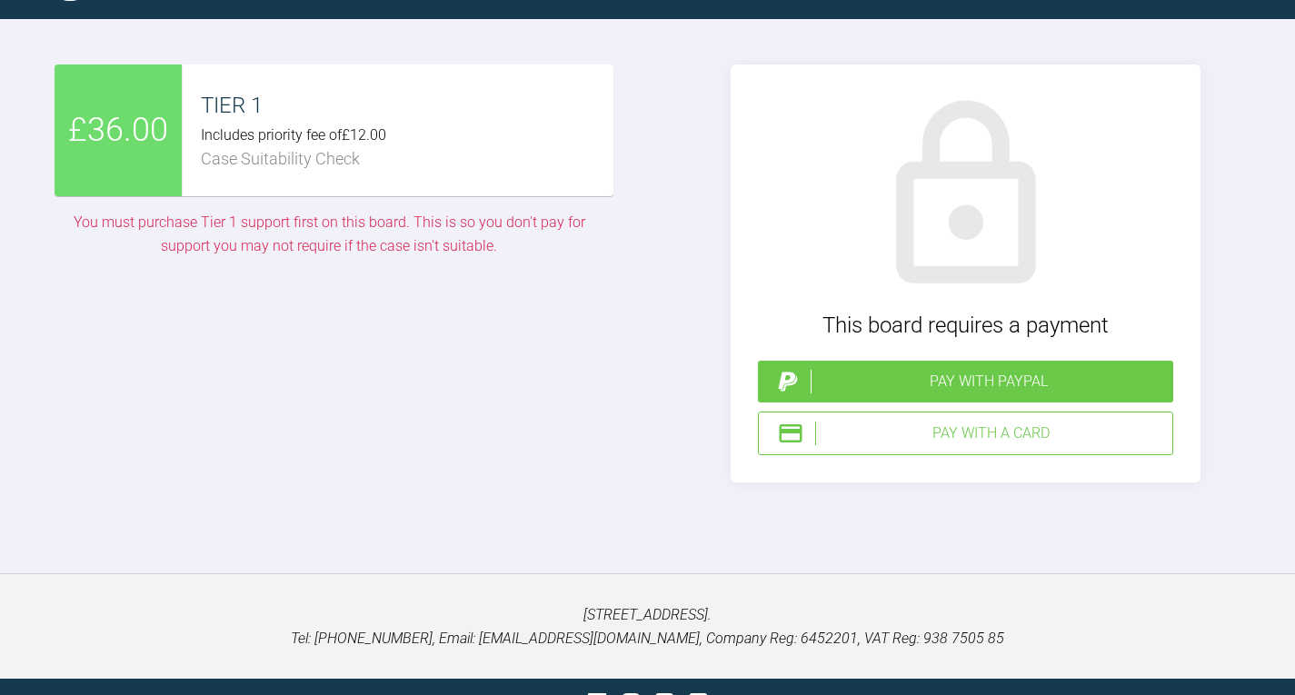
click at [1002, 445] on div "Pay with a Card" at bounding box center [965, 434] width 415 height 44
click at [1011, 437] on div "Pay with a Card" at bounding box center [990, 434] width 350 height 24
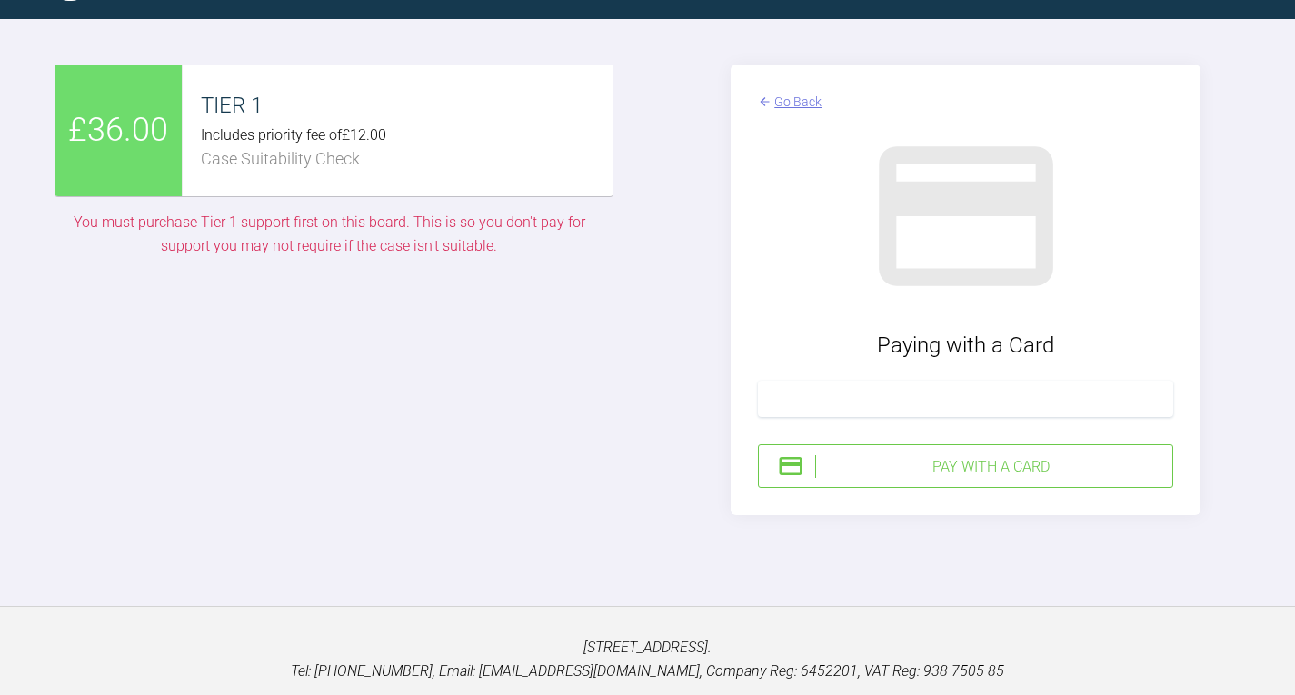
click at [1023, 459] on div "Pay with a Card" at bounding box center [990, 467] width 350 height 24
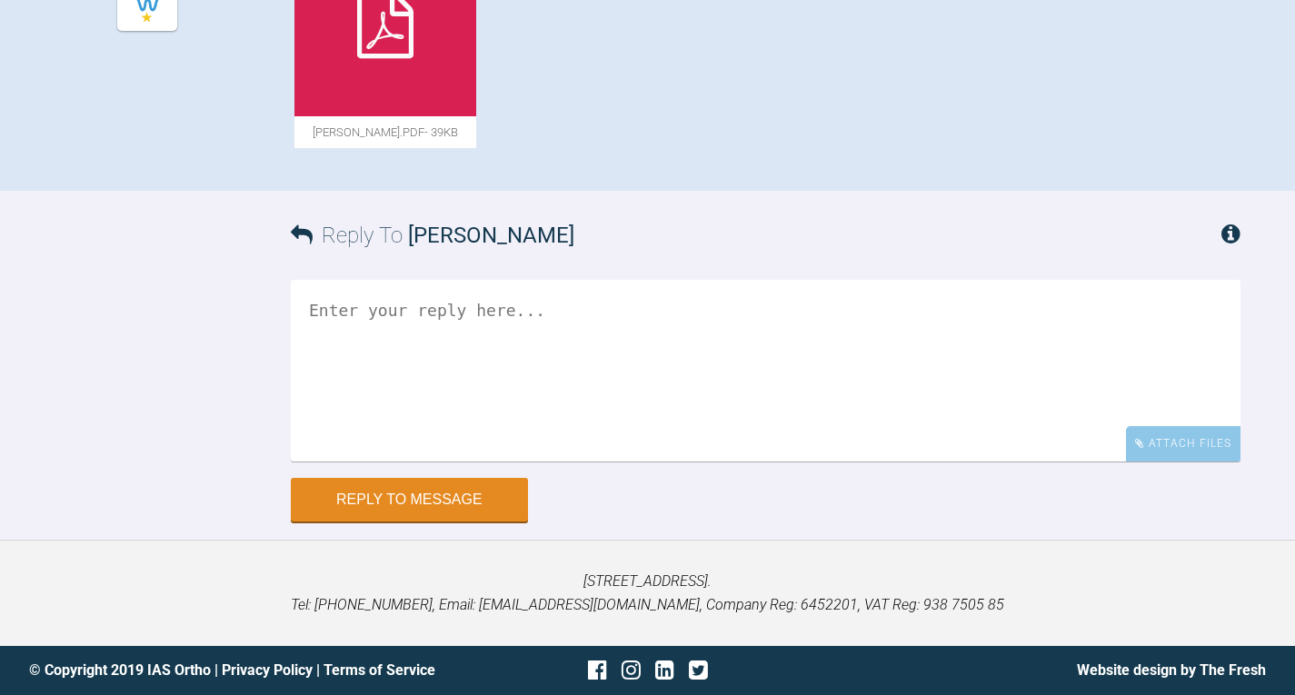
scroll to position [1153, 0]
